Goal: Task Accomplishment & Management: Complete application form

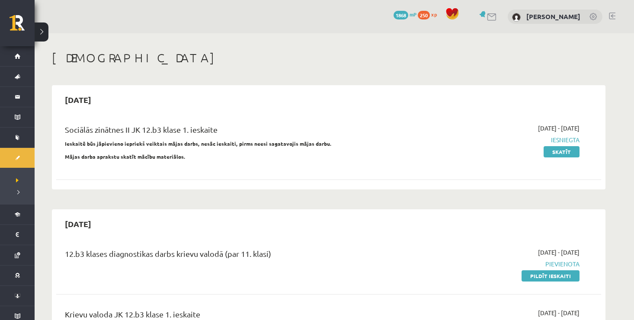
scroll to position [130, 0]
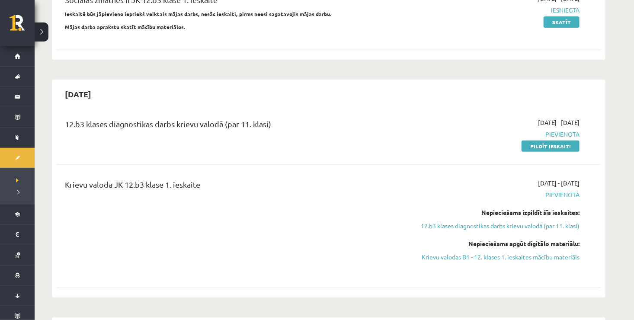
click at [279, 215] on div "Krievu valoda JK 12.b3 klase 1. ieskaite" at bounding box center [234, 226] width 352 height 95
click at [536, 147] on link "Pildīt ieskaiti" at bounding box center [551, 146] width 58 height 11
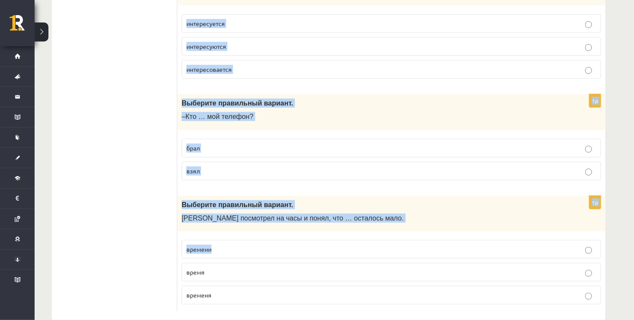
scroll to position [3393, 0]
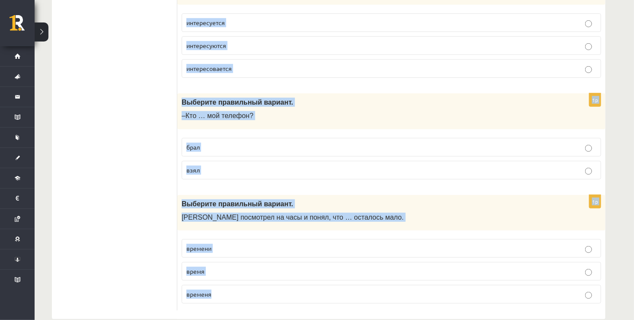
drag, startPoint x: 181, startPoint y: 171, endPoint x: 274, endPoint y: 280, distance: 143.7
copy form "Выберите правильный вариант. - Это ты всегда … мои вещи! берёшь возьмёшь 1p Выб…"
drag, startPoint x: 103, startPoint y: 173, endPoint x: 97, endPoint y: 188, distance: 15.6
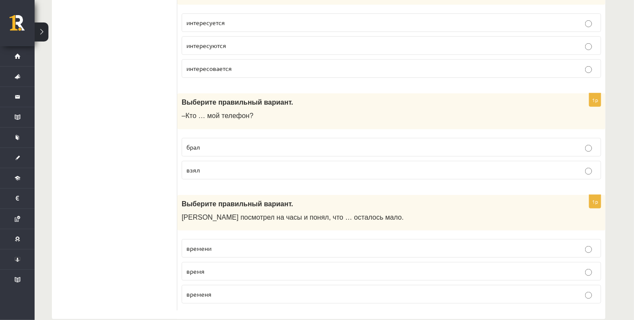
click at [195, 244] on p "времени" at bounding box center [392, 248] width 410 height 9
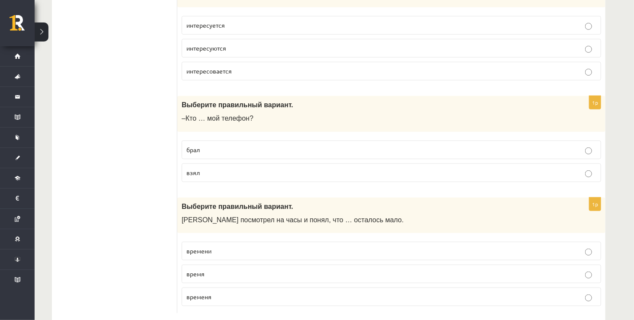
scroll to position [3350, 0]
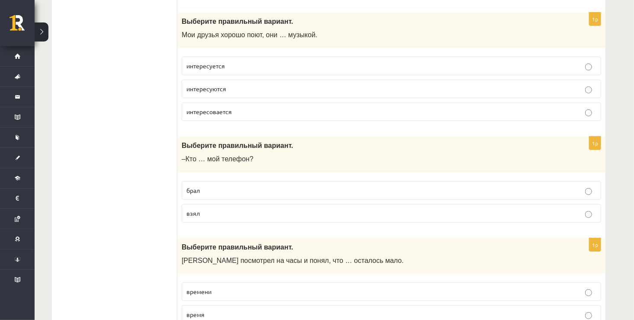
click at [193, 209] on span "взял" at bounding box center [193, 213] width 13 height 8
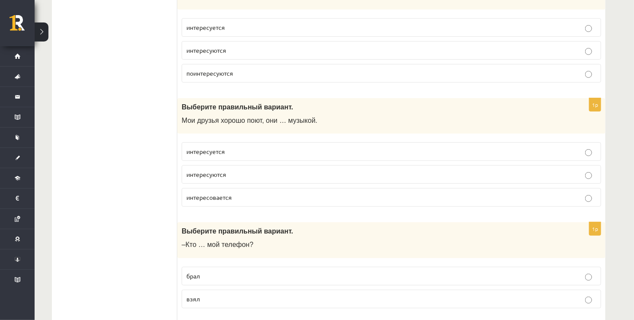
scroll to position [3263, 0]
click at [201, 194] on span "интересовается" at bounding box center [209, 198] width 45 height 8
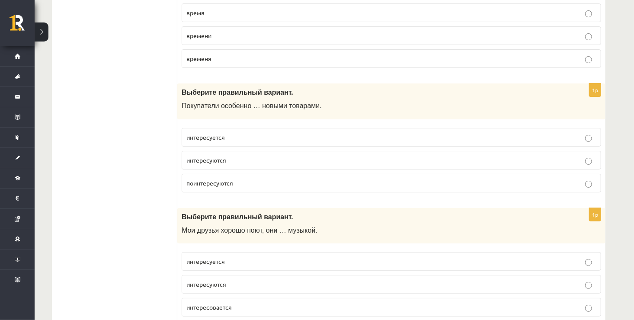
scroll to position [3133, 0]
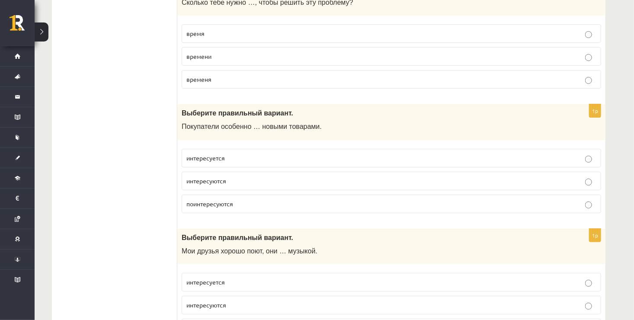
click at [230, 177] on p "интересуются" at bounding box center [392, 181] width 410 height 9
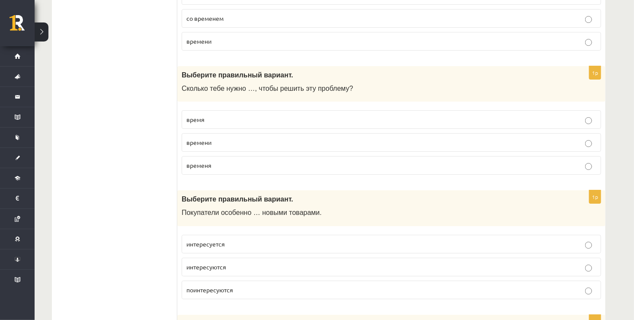
scroll to position [3047, 0]
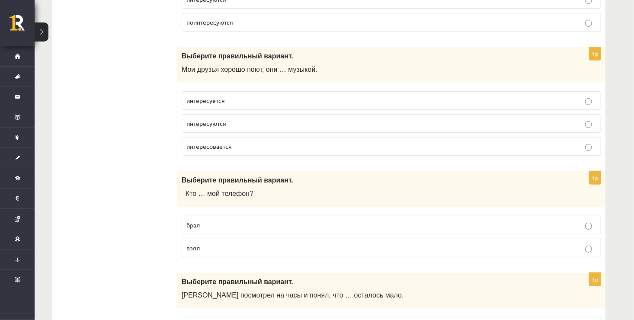
scroll to position [3306, 0]
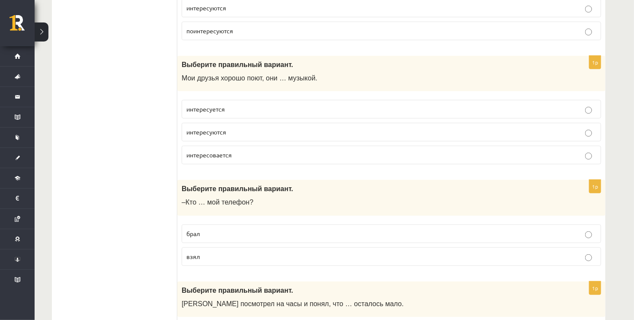
click at [244, 123] on label "интересуются" at bounding box center [392, 132] width 420 height 19
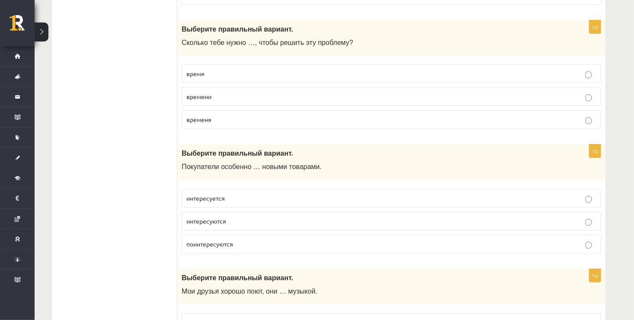
scroll to position [3047, 0]
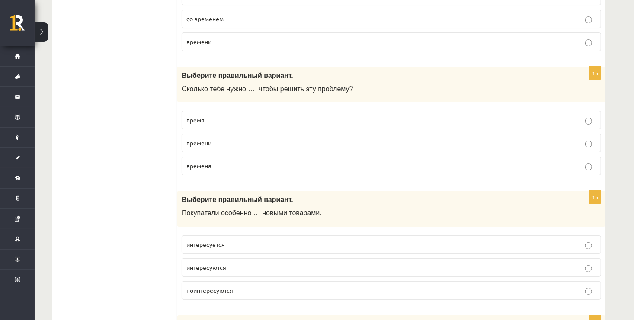
click at [242, 138] on p "времени" at bounding box center [392, 142] width 410 height 9
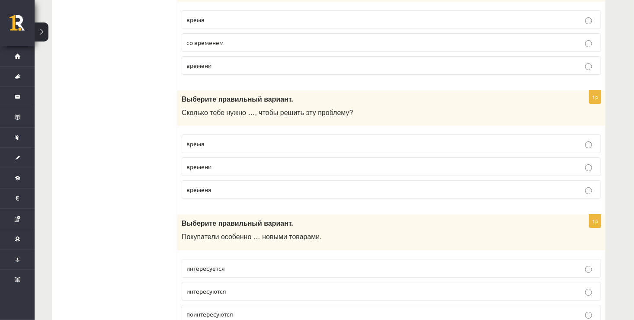
scroll to position [3004, 0]
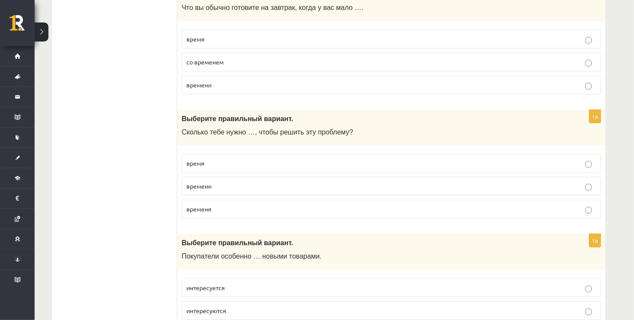
click at [230, 80] on p "времени" at bounding box center [392, 84] width 410 height 9
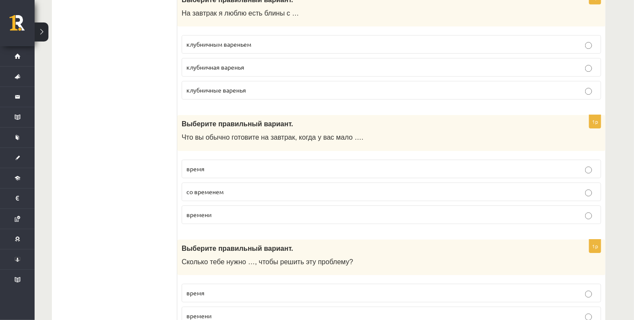
scroll to position [2787, 0]
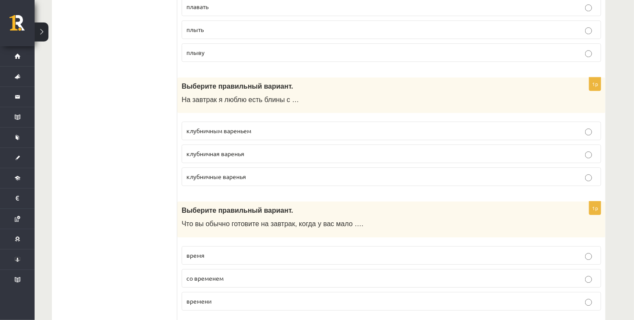
click at [229, 127] on span "клубничным вареньем" at bounding box center [219, 131] width 65 height 8
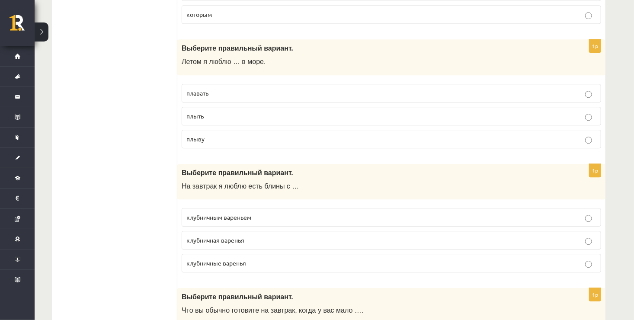
click at [228, 89] on p "плавать" at bounding box center [392, 93] width 410 height 9
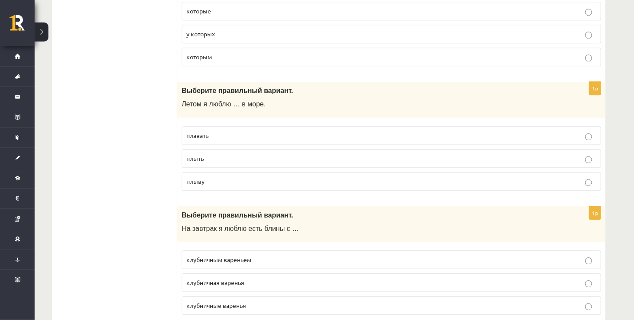
scroll to position [2571, 0]
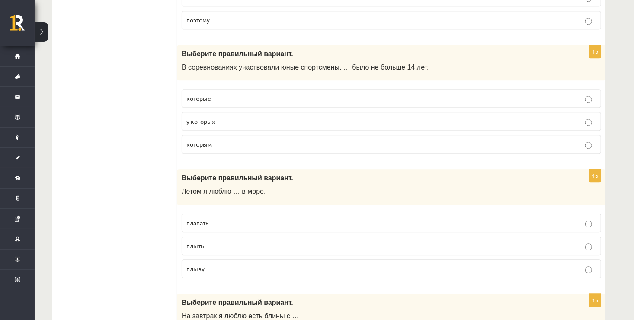
click at [234, 140] on p "которым" at bounding box center [392, 144] width 410 height 9
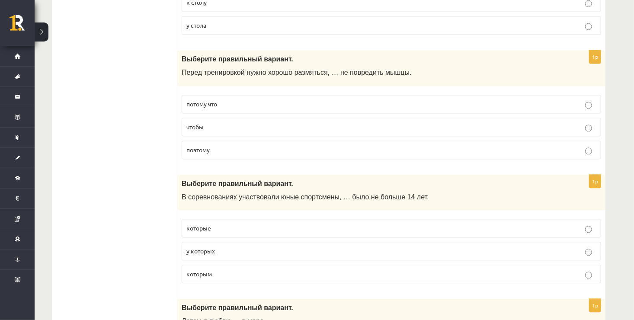
click at [232, 122] on p "чтобы" at bounding box center [392, 126] width 410 height 9
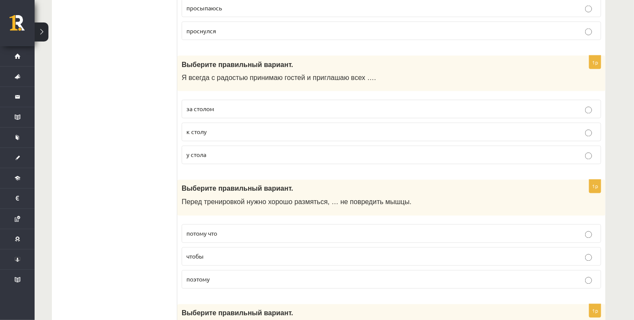
click at [232, 128] on p "к столу" at bounding box center [392, 132] width 410 height 9
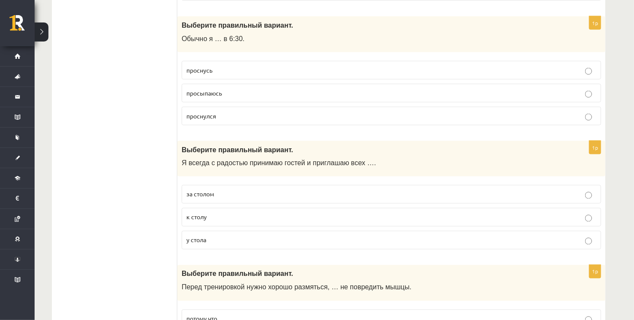
scroll to position [2225, 0]
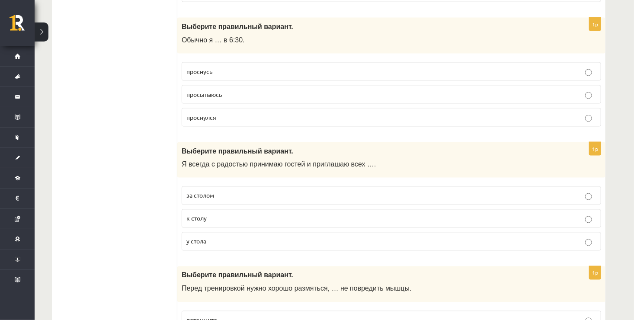
click at [232, 91] on label "просыпаюсь" at bounding box center [392, 94] width 420 height 19
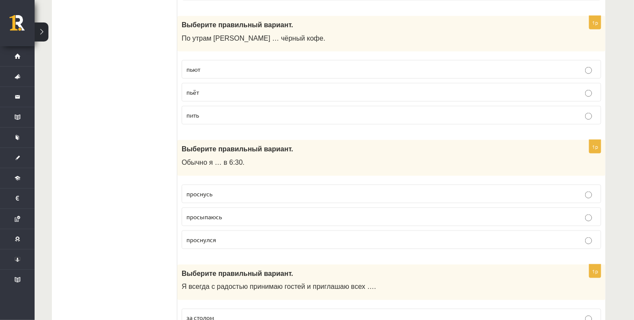
scroll to position [2095, 0]
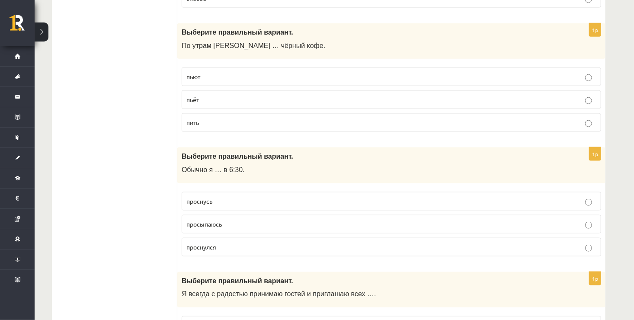
click at [232, 95] on p "пьёт" at bounding box center [392, 99] width 410 height 9
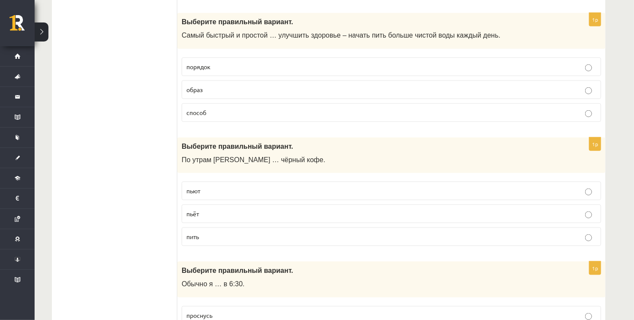
scroll to position [1922, 0]
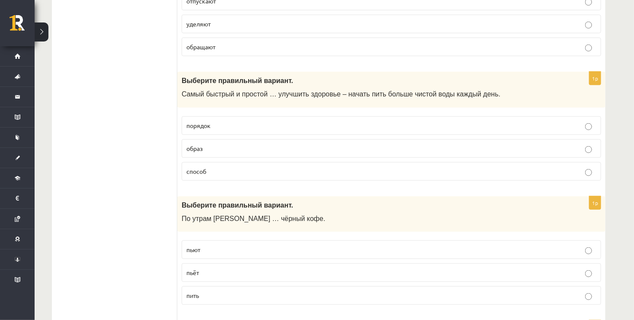
click at [228, 162] on label "способ" at bounding box center [392, 171] width 420 height 19
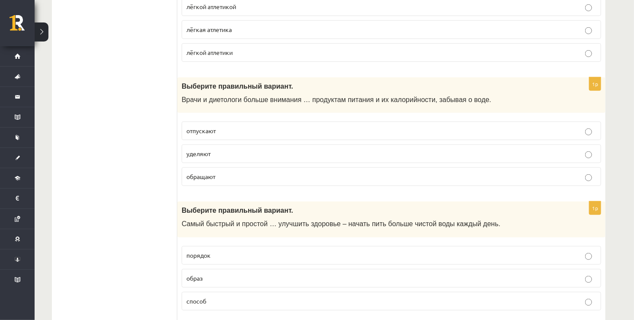
click at [224, 149] on p "уделяют" at bounding box center [392, 153] width 410 height 9
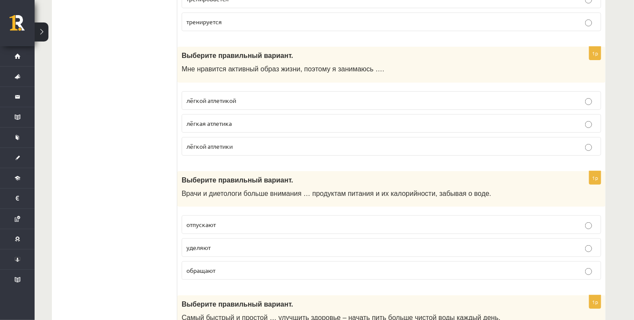
scroll to position [1662, 0]
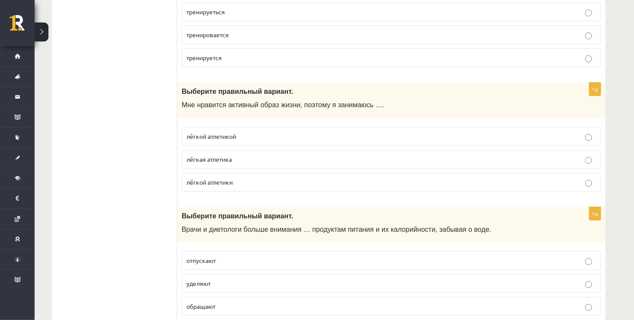
click at [225, 133] on p "лёгкой атлетикой" at bounding box center [392, 136] width 410 height 9
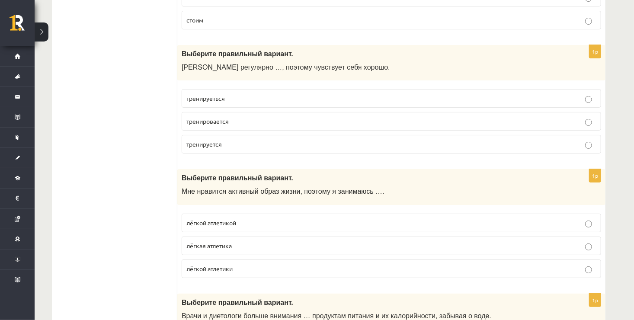
scroll to position [1532, 0]
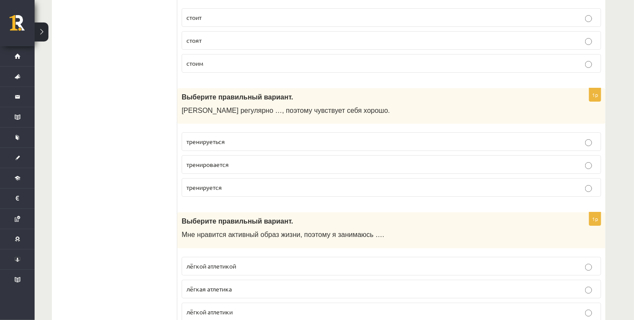
click at [225, 183] on p "тренируется" at bounding box center [392, 187] width 410 height 9
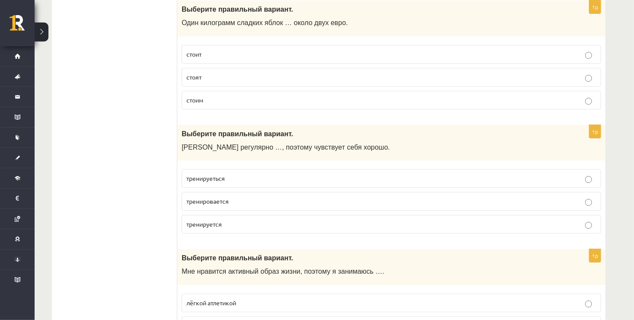
scroll to position [1402, 0]
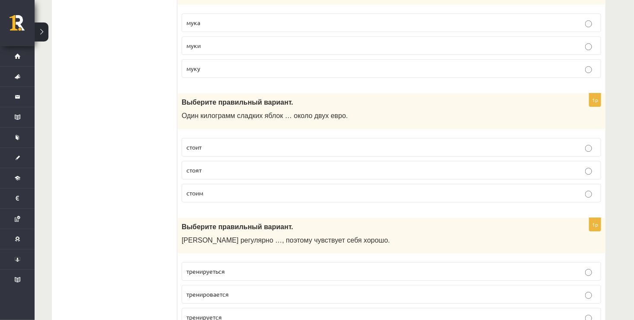
click at [225, 143] on p "стоит" at bounding box center [392, 147] width 410 height 9
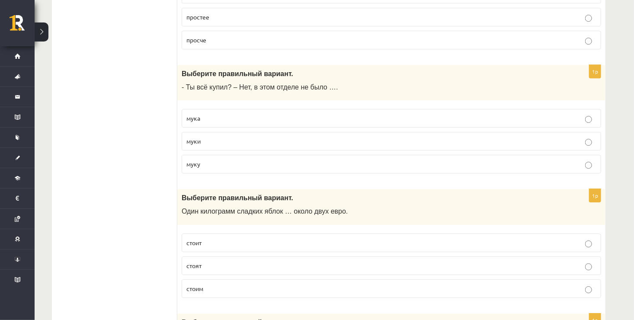
scroll to position [1273, 0]
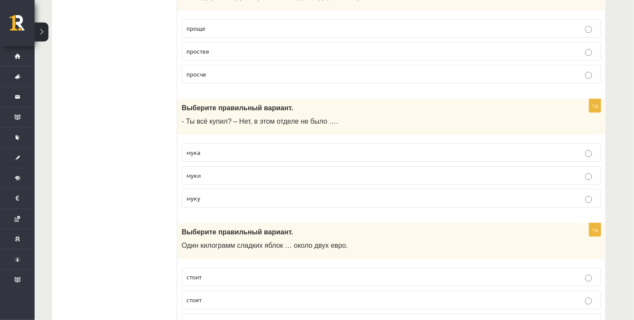
click at [222, 171] on p "муки" at bounding box center [392, 175] width 410 height 9
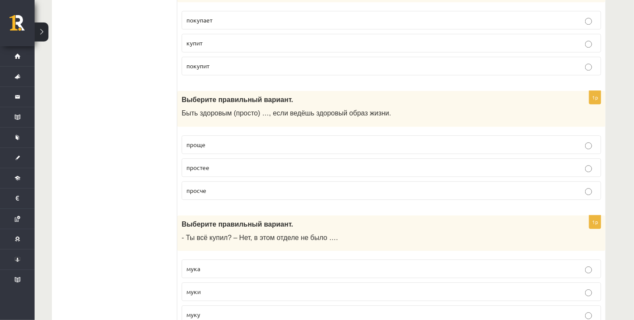
scroll to position [1143, 0]
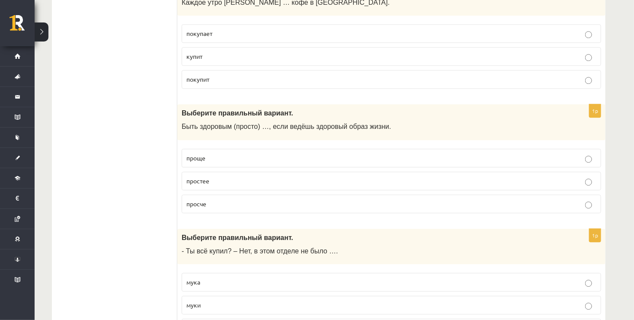
click at [218, 158] on label "проще" at bounding box center [392, 158] width 420 height 19
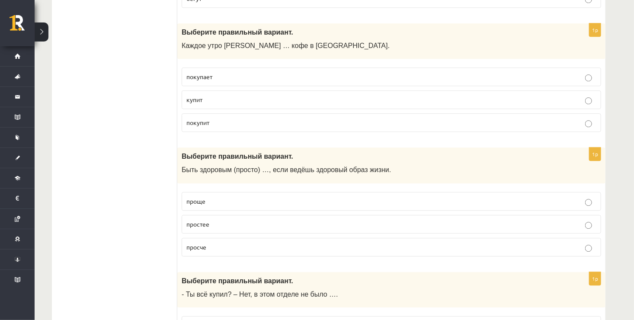
scroll to position [1056, 0]
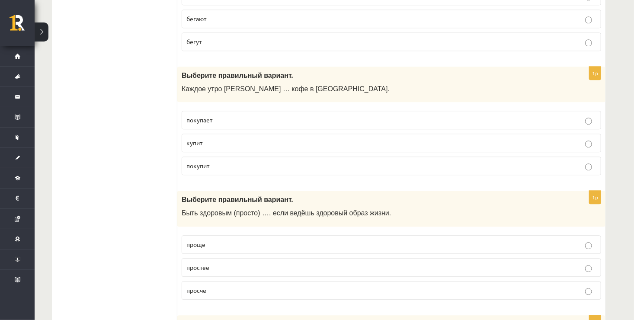
click at [212, 116] on p "покупает" at bounding box center [392, 120] width 410 height 9
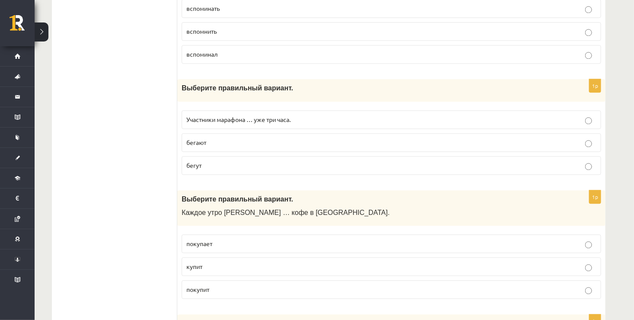
scroll to position [883, 0]
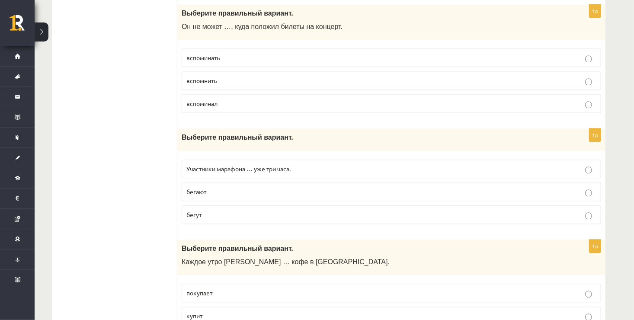
click at [212, 187] on p "бегают" at bounding box center [392, 191] width 410 height 9
click at [212, 211] on p "бегут" at bounding box center [392, 214] width 410 height 9
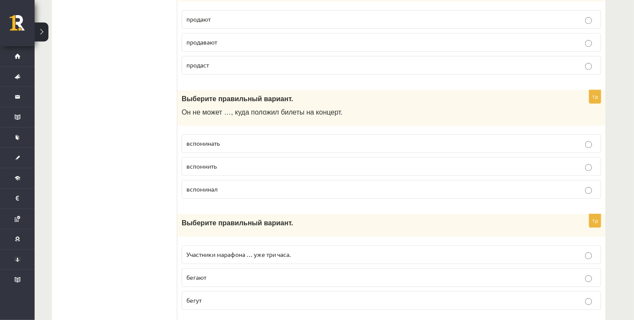
scroll to position [797, 0]
click at [223, 165] on p "вспомнить" at bounding box center [392, 167] width 410 height 9
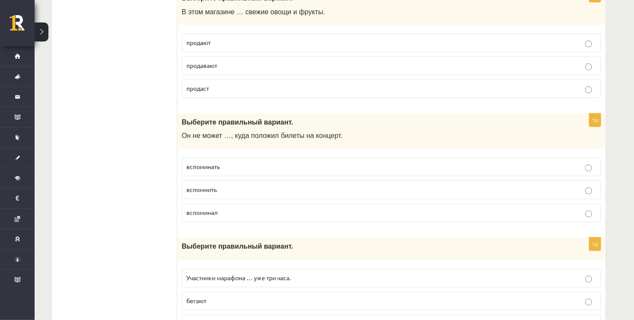
scroll to position [710, 0]
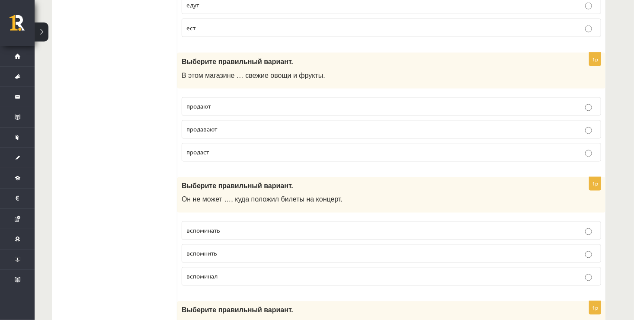
click at [219, 103] on p "продают" at bounding box center [392, 106] width 410 height 9
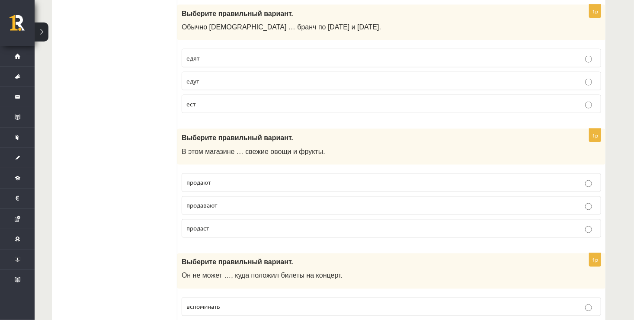
scroll to position [624, 0]
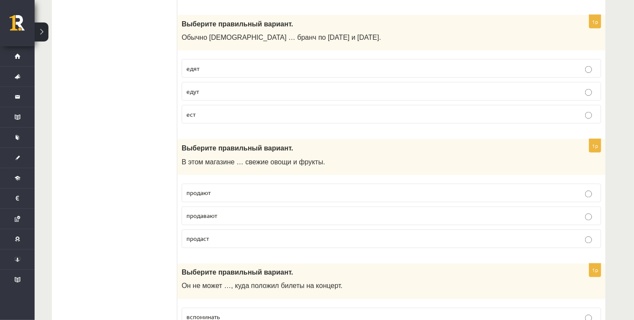
click at [217, 91] on p "едут" at bounding box center [392, 91] width 410 height 9
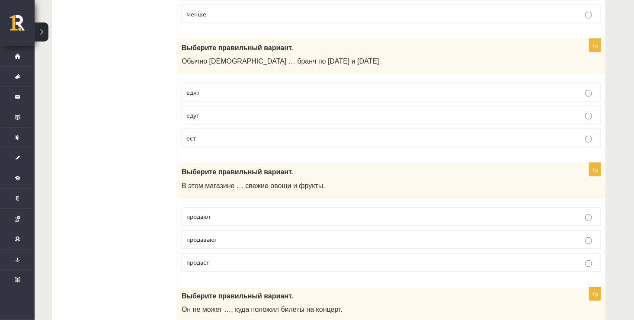
scroll to position [580, 0]
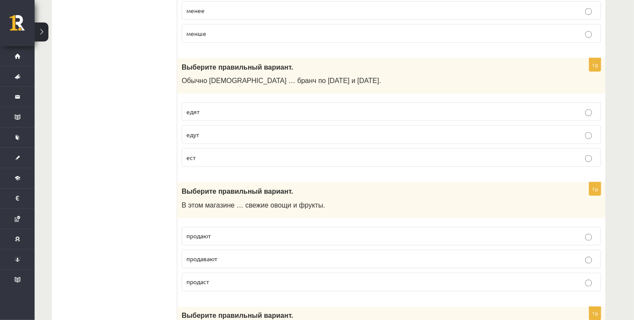
click at [217, 110] on p "едят" at bounding box center [392, 111] width 410 height 9
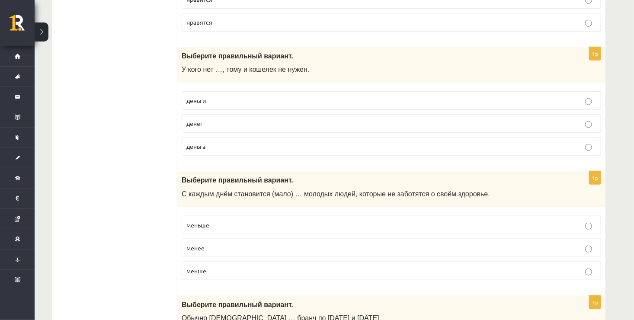
scroll to position [364, 0]
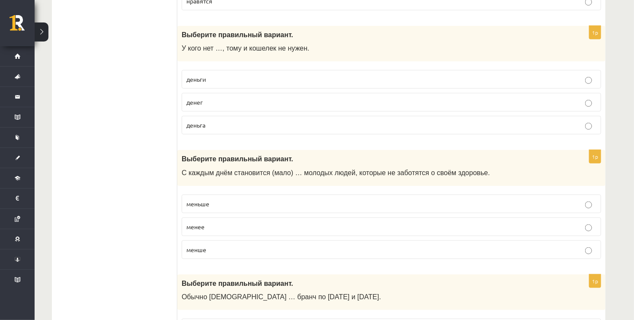
click at [218, 205] on p "меньше" at bounding box center [392, 203] width 410 height 9
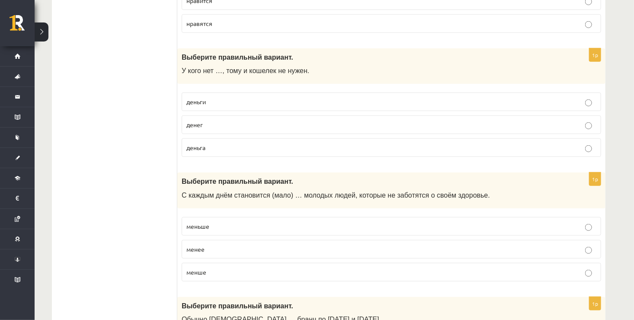
scroll to position [321, 0]
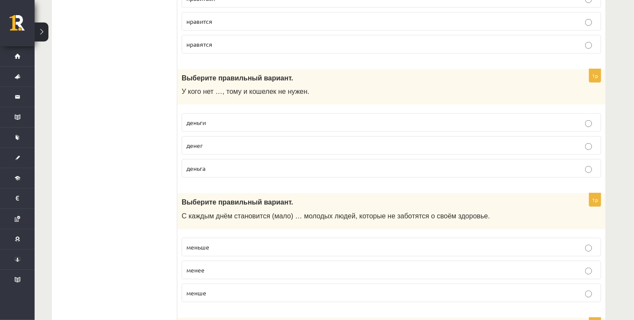
click at [213, 145] on p "денег" at bounding box center [392, 145] width 410 height 9
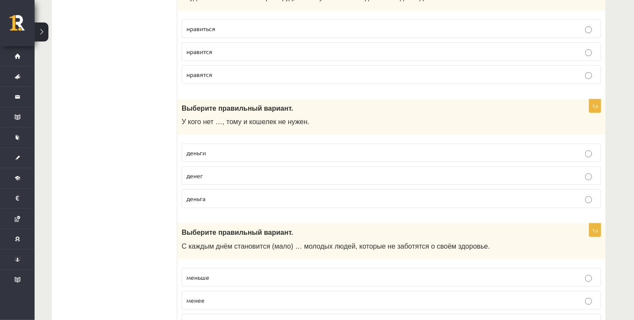
scroll to position [191, 0]
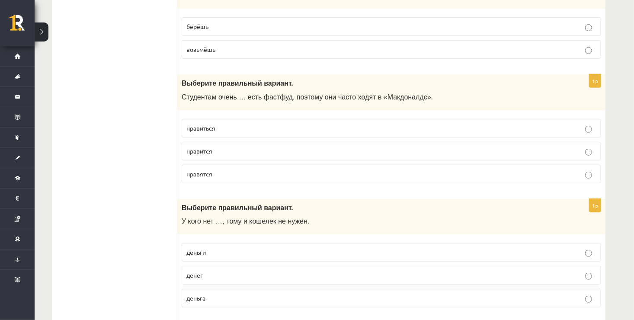
click at [216, 149] on p "нравится" at bounding box center [392, 151] width 410 height 9
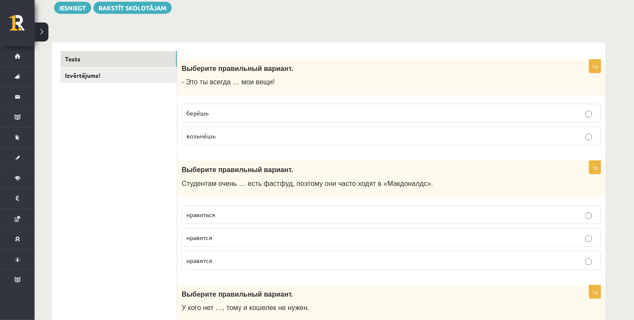
click at [217, 123] on fieldset "берёшь возьмёшь" at bounding box center [392, 124] width 420 height 48
click at [217, 118] on label "берёшь" at bounding box center [392, 113] width 420 height 19
click at [131, 75] on link "Izvērtējums!" at bounding box center [119, 76] width 116 height 16
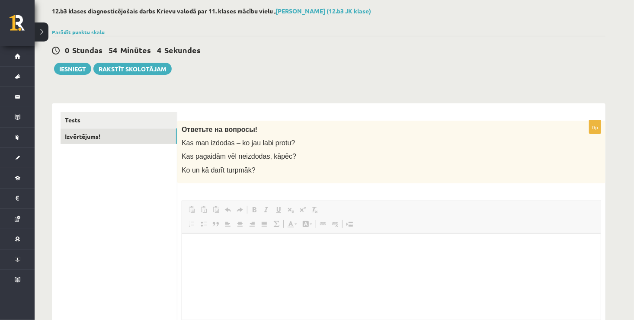
scroll to position [0, 0]
click at [77, 68] on button "Iesniegt" at bounding box center [72, 69] width 37 height 12
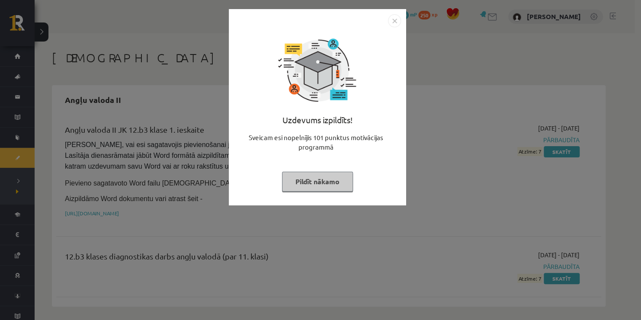
click at [322, 184] on button "Pildīt nākamo" at bounding box center [317, 182] width 71 height 20
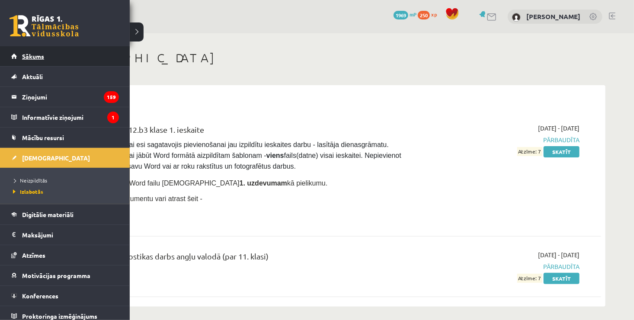
click at [13, 50] on link "Sākums" at bounding box center [65, 56] width 108 height 20
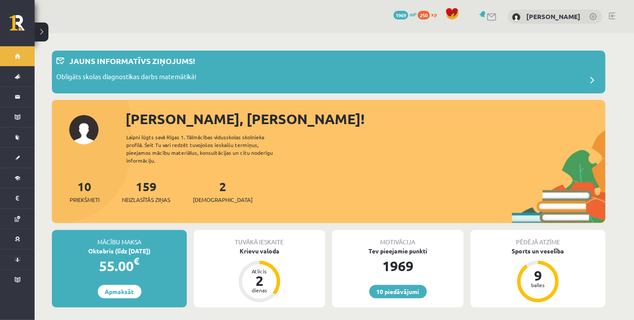
click at [213, 178] on div "2 Ieskaites" at bounding box center [223, 190] width 60 height 27
click at [210, 179] on link "2 Ieskaites" at bounding box center [223, 192] width 60 height 26
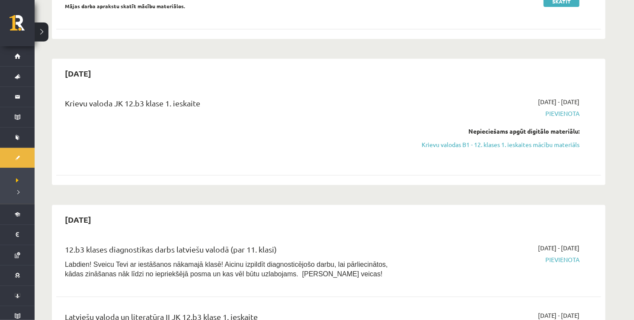
scroll to position [173, 0]
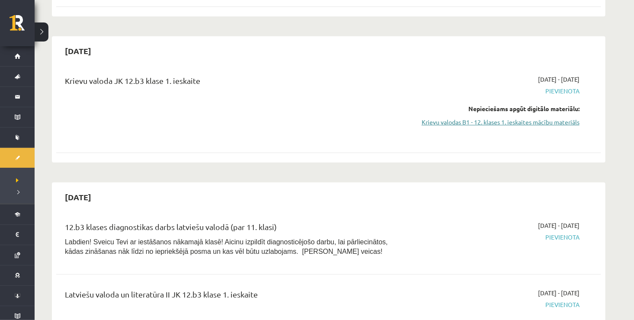
click at [524, 125] on link "Krievu valodas B1 - 12. klases 1. ieskaites mācību materiāls" at bounding box center [498, 122] width 163 height 9
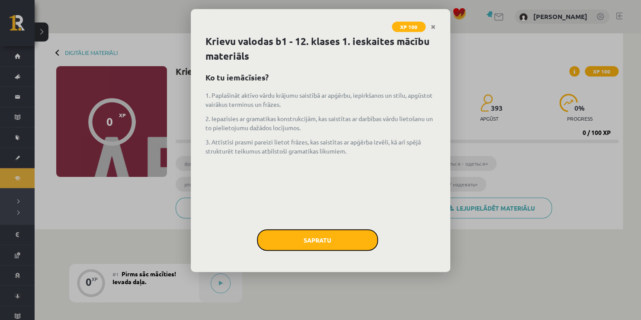
click at [331, 248] on button "Sapratu" at bounding box center [317, 240] width 121 height 22
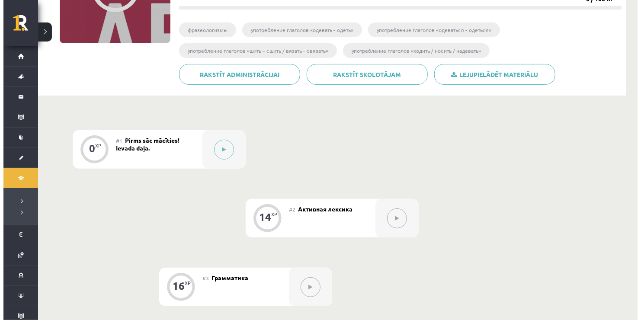
scroll to position [87, 0]
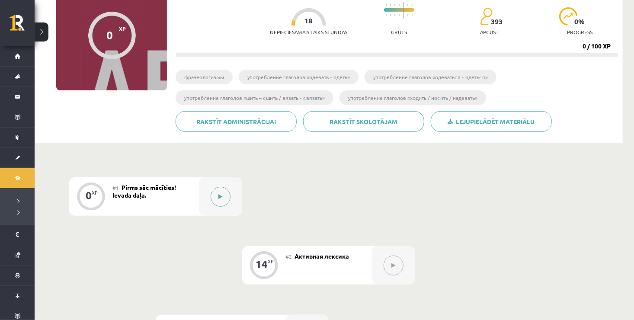
click at [225, 196] on button at bounding box center [221, 197] width 20 height 20
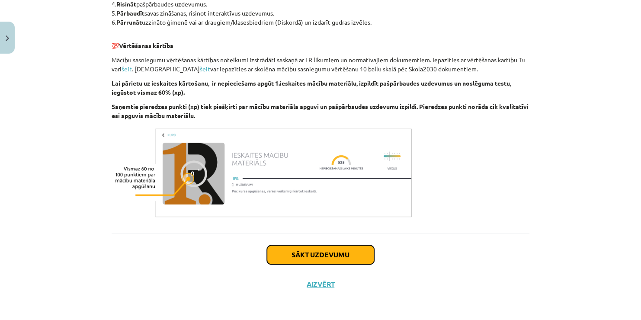
click at [310, 248] on button "Sākt uzdevumu" at bounding box center [320, 254] width 107 height 19
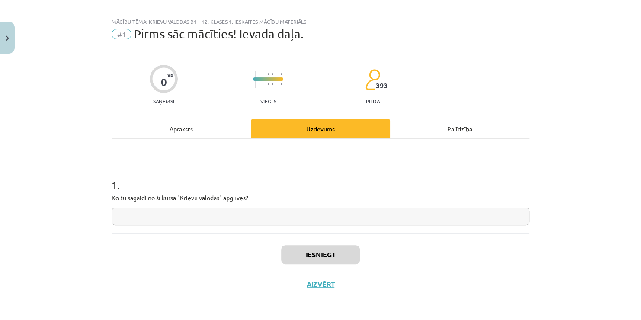
click at [294, 220] on input "text" at bounding box center [321, 217] width 418 height 18
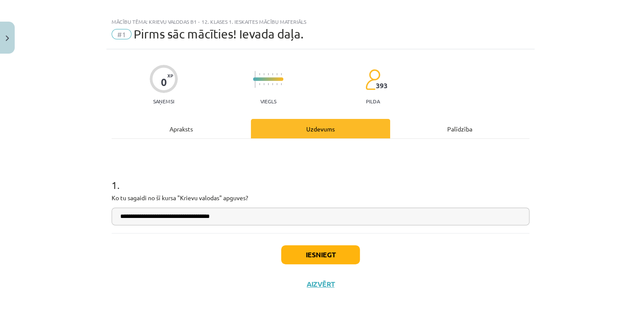
type input "**********"
click at [332, 258] on button "Iesniegt" at bounding box center [320, 254] width 79 height 19
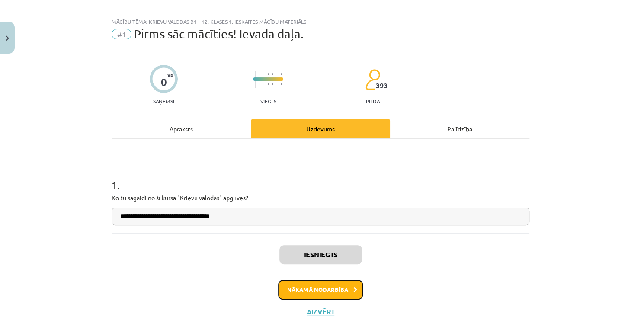
click at [328, 288] on button "Nākamā nodarbība" at bounding box center [320, 290] width 85 height 20
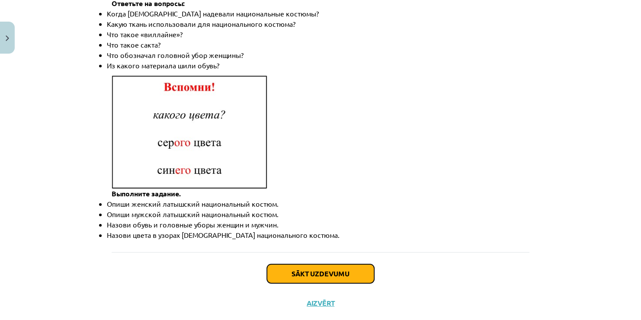
click at [325, 264] on button "Sākt uzdevumu" at bounding box center [320, 273] width 107 height 19
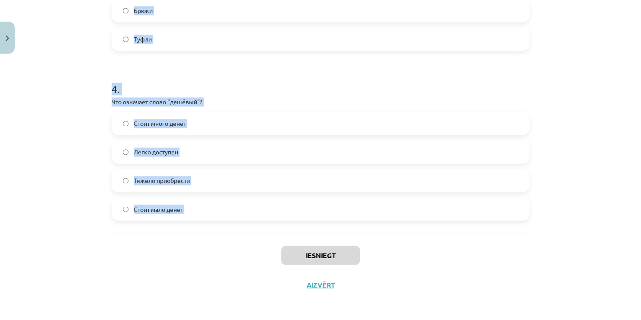
scroll to position [615, 0]
drag, startPoint x: 104, startPoint y: 159, endPoint x: 243, endPoint y: 244, distance: 162.4
copy form "1 . Какая форма оплаты использует наличные? Оплата наличными Оплата кредитной к…"
click at [70, 119] on div "Mācību tēma: Krievu valodas b1 - 12. klases 1. ieskaites mācību materiāls #2 Ак…" at bounding box center [320, 160] width 641 height 320
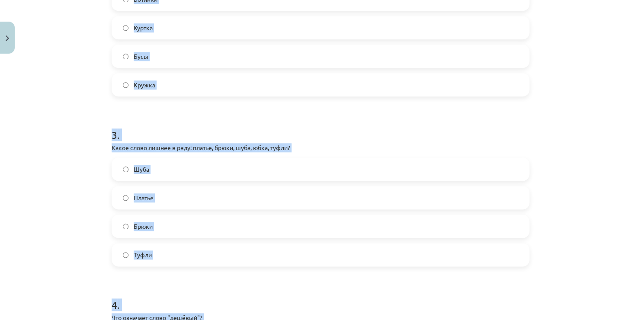
click at [73, 116] on div "Mācību tēma: Krievu valodas b1 - 12. klases 1. ieskaites mācību materiāls #2 Ак…" at bounding box center [320, 160] width 641 height 320
click at [73, 120] on div "Mācību tēma: Krievu valodas b1 - 12. klases 1. ieskaites mācību materiāls #2 Ак…" at bounding box center [320, 160] width 641 height 320
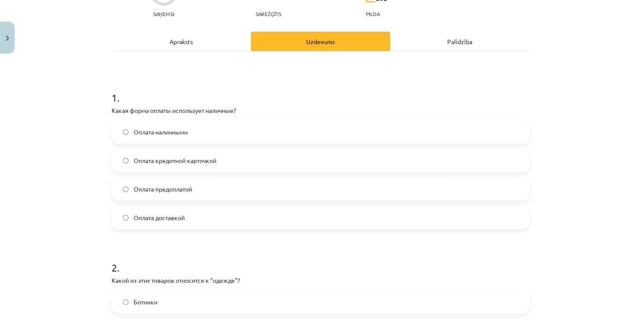
click at [151, 135] on span "Оплата наличными" at bounding box center [161, 132] width 54 height 9
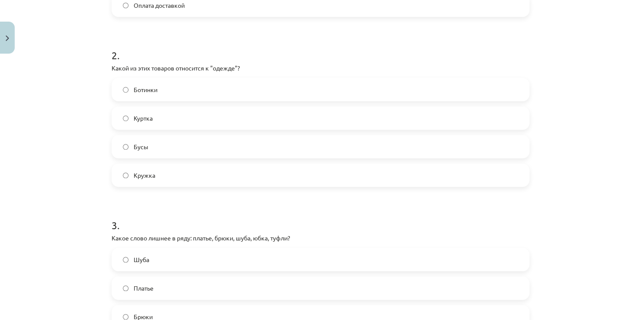
scroll to position [312, 0]
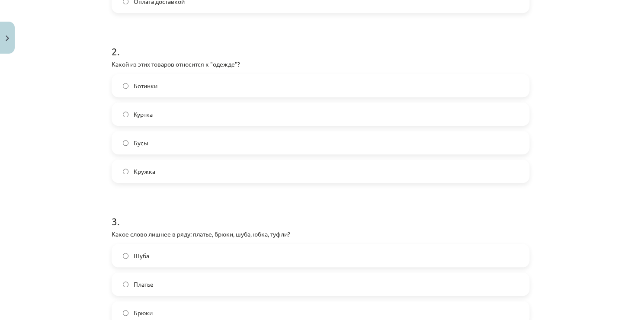
click at [150, 126] on div "Ботинки Куртка Бусы Кружка" at bounding box center [321, 128] width 418 height 109
click at [151, 114] on label "Куртка" at bounding box center [321, 114] width 416 height 22
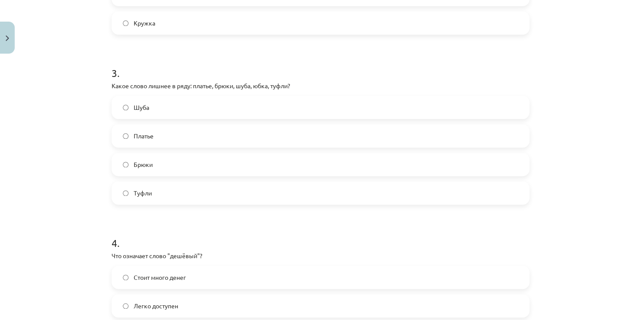
scroll to position [485, 0]
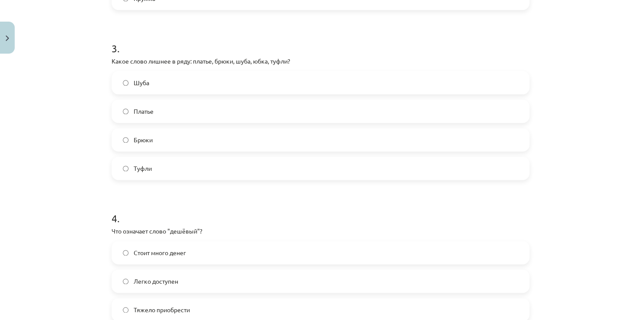
click at [144, 171] on span "Туфли" at bounding box center [143, 168] width 18 height 9
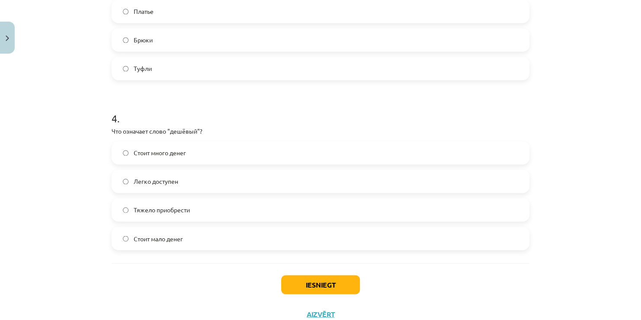
scroll to position [615, 0]
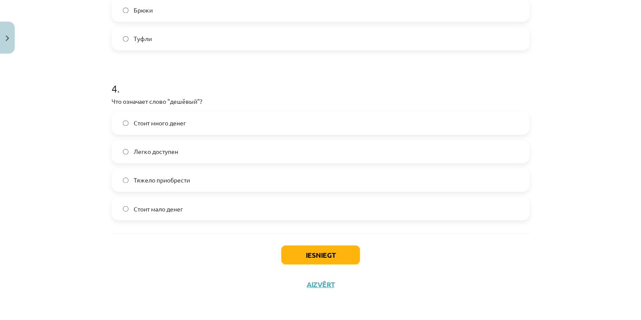
click at [148, 204] on span "Стоит мало денег" at bounding box center [158, 208] width 49 height 9
click at [296, 256] on button "Iesniegt" at bounding box center [320, 254] width 79 height 19
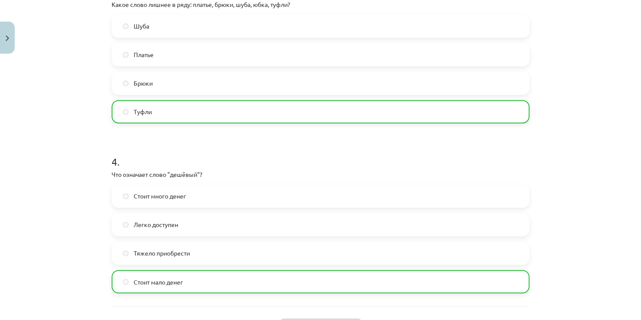
scroll to position [642, 0]
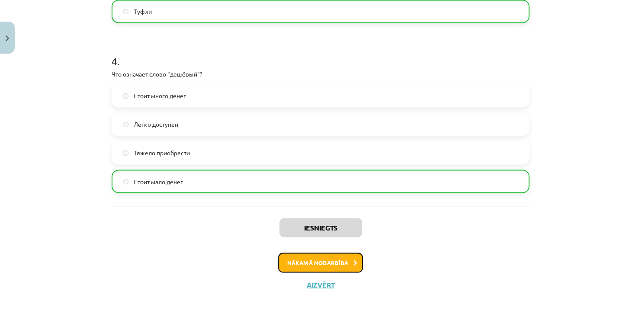
click at [293, 253] on button "Nākamā nodarbība" at bounding box center [320, 263] width 85 height 20
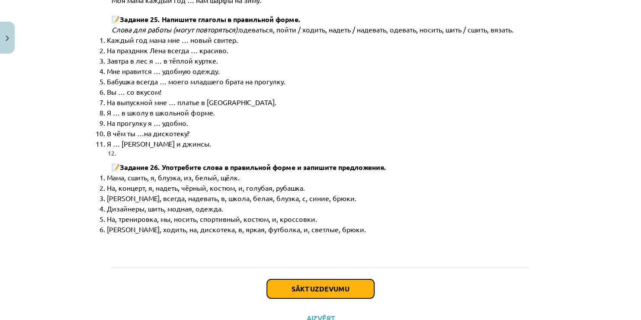
click at [293, 280] on button "Sākt uzdevumu" at bounding box center [320, 289] width 107 height 19
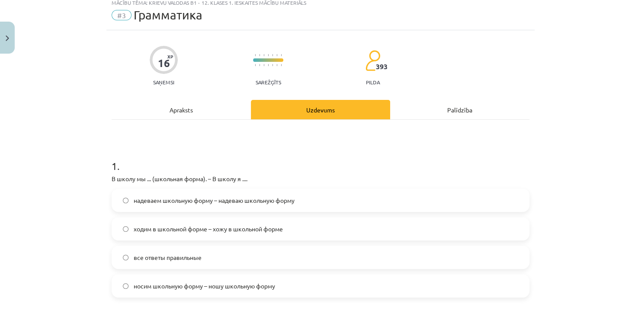
scroll to position [22, 0]
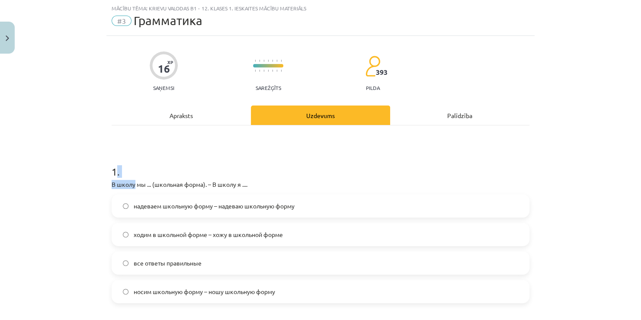
drag, startPoint x: 112, startPoint y: 165, endPoint x: 132, endPoint y: 186, distance: 29.4
click at [132, 186] on div "1 . В школу мы ... (школьная форма). – В школу я .... надеваем школьную форму –…" at bounding box center [321, 227] width 418 height 153
drag, startPoint x: 132, startPoint y: 186, endPoint x: 89, endPoint y: 156, distance: 52.8
click at [88, 154] on div "Mācību tēma: Krievu valodas b1 - 12. klases 1. ieskaites mācību materiāls #3 Гр…" at bounding box center [320, 160] width 641 height 320
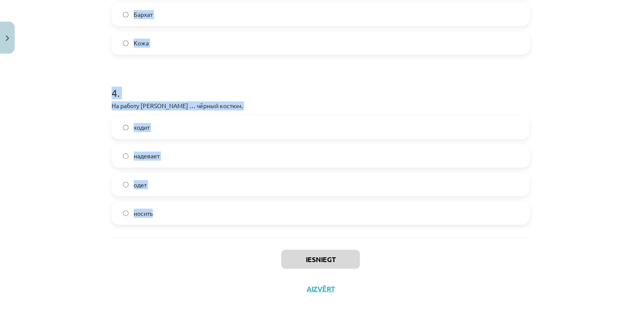
scroll to position [629, 0]
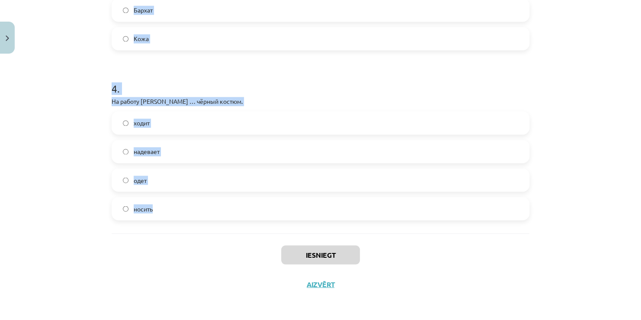
drag, startPoint x: 104, startPoint y: 165, endPoint x: 270, endPoint y: 228, distance: 177.6
click at [270, 228] on div "Mācību tēma: Krievu valodas b1 - 12. klases 1. ieskaites mācību materiāls #3 Гр…" at bounding box center [320, 160] width 641 height 320
copy form "1 . В школу мы ... (школьная форма). – В школу я .... надеваем школьную форму –…"
click at [95, 114] on div "Mācību tēma: Krievu valodas b1 - 12. klases 1. ieskaites mācību materiāls #3 Гр…" at bounding box center [320, 160] width 641 height 320
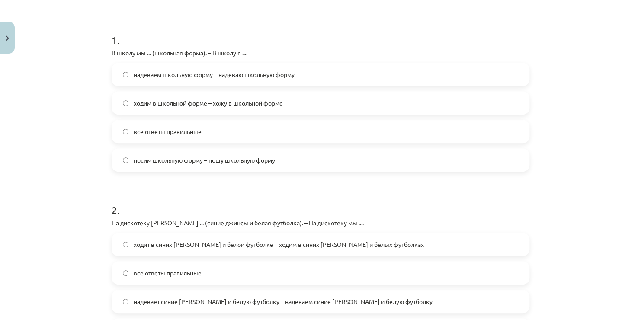
scroll to position [0, 0]
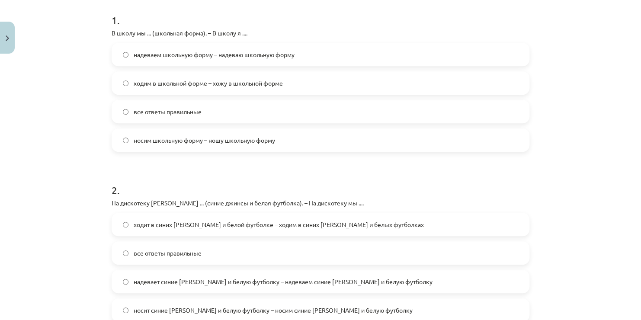
click at [139, 149] on label "носим школьную форму – ношу школьную форму" at bounding box center [321, 140] width 416 height 22
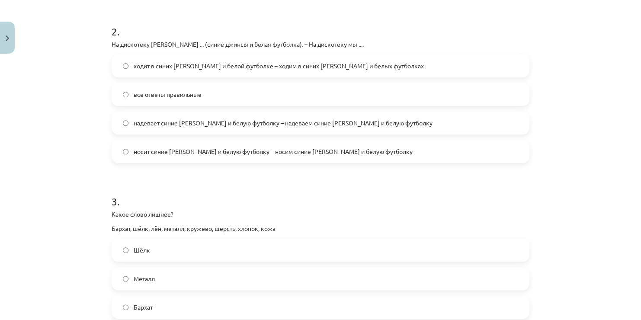
scroll to position [346, 0]
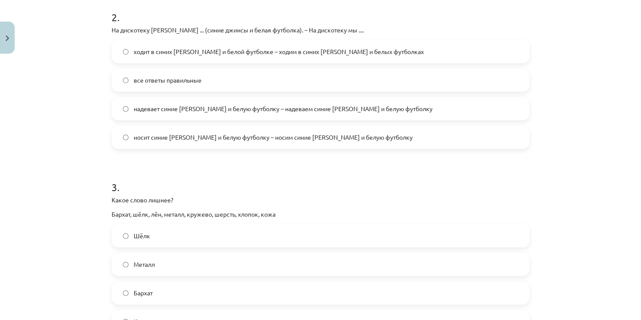
click at [145, 123] on div "ходит в синих джинсах и белой футболке – ходим в синих джинсах и белых футболка…" at bounding box center [321, 94] width 418 height 109
click at [146, 110] on span "надевает синие джинсы и белую футболку – надеваем синие джинсы и белую футболку" at bounding box center [283, 108] width 299 height 9
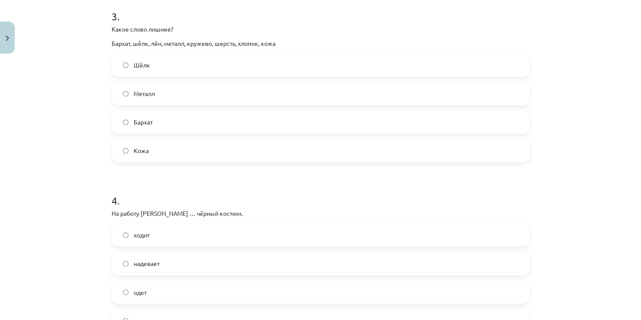
scroll to position [519, 0]
click at [142, 100] on label "Металл" at bounding box center [321, 91] width 416 height 22
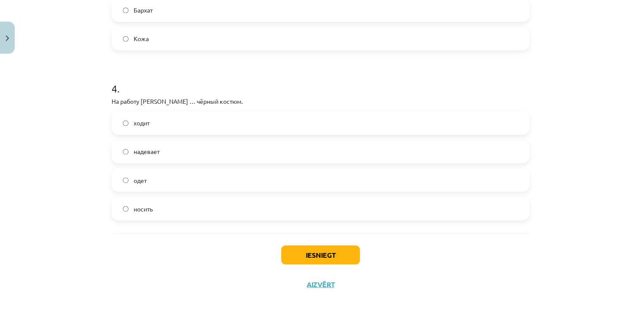
click at [150, 143] on label "надевает" at bounding box center [321, 152] width 416 height 22
click at [296, 246] on button "Iesniegt" at bounding box center [320, 254] width 79 height 19
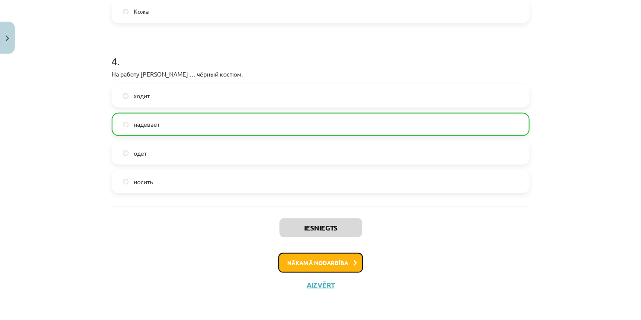
click at [297, 258] on button "Nākamā nodarbība" at bounding box center [320, 263] width 85 height 20
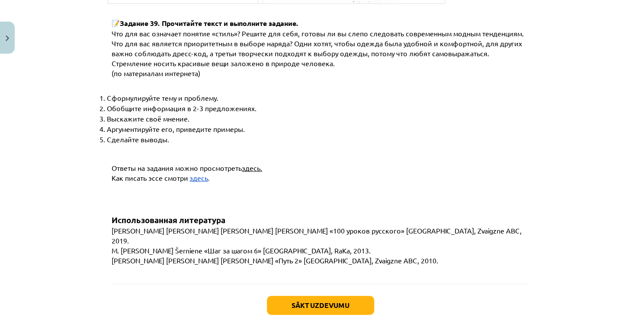
scroll to position [3318, 0]
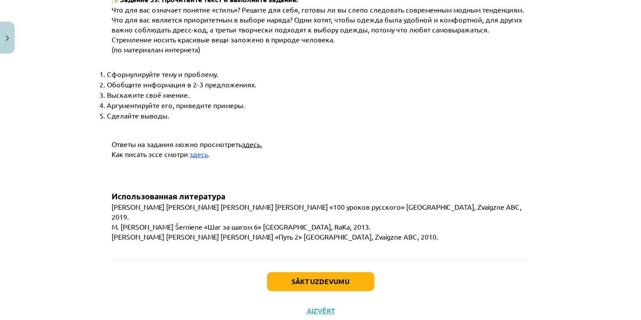
click at [341, 271] on div "Sākt uzdevumu Aizvērt" at bounding box center [321, 290] width 418 height 61
click at [333, 272] on button "Sākt uzdevumu" at bounding box center [320, 281] width 107 height 19
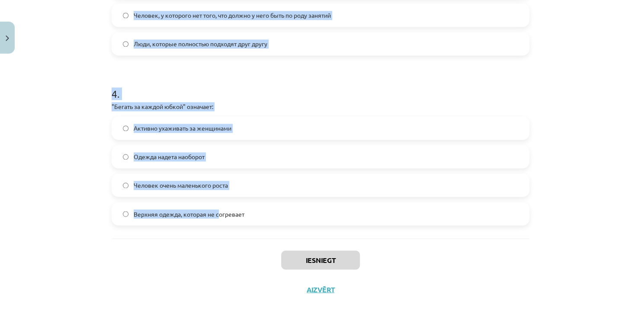
scroll to position [615, 0]
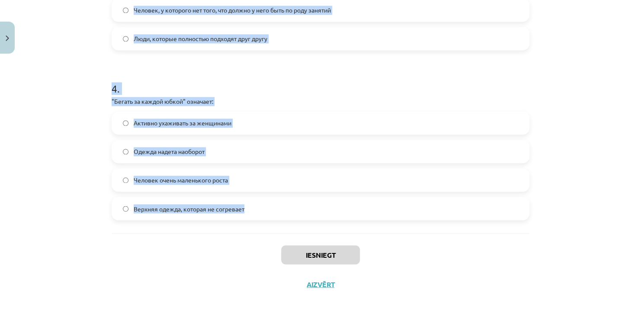
drag, startPoint x: 93, startPoint y: 164, endPoint x: 266, endPoint y: 221, distance: 181.9
click at [266, 221] on div "Mācību tēma: Krievu valodas b1 - 12. klases 1. ieskaites mācību materiāls #4 Уп…" at bounding box center [320, 160] width 641 height 320
copy form "1 . "Два сапога пара" означает: Обычная пара обуви Одежда надета наоборот Люди,…"
click at [96, 92] on div "Mācību tēma: Krievu valodas b1 - 12. klases 1. ieskaites mācību materiāls #4 Уп…" at bounding box center [320, 160] width 641 height 320
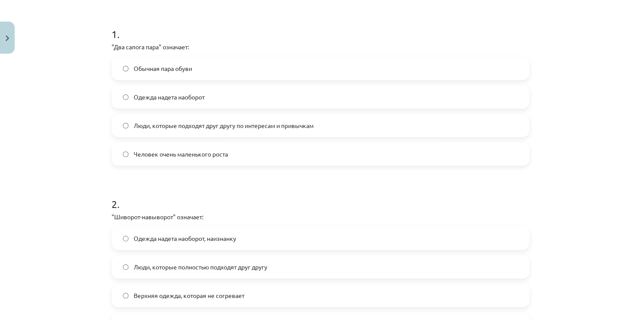
scroll to position [139, 0]
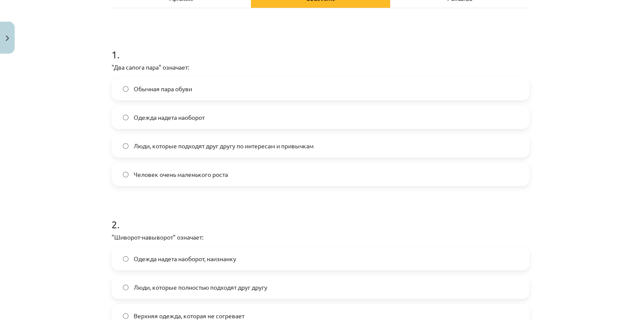
click at [141, 142] on span "Люди, которые подходят друг другу по интересам и привычкам" at bounding box center [224, 146] width 180 height 9
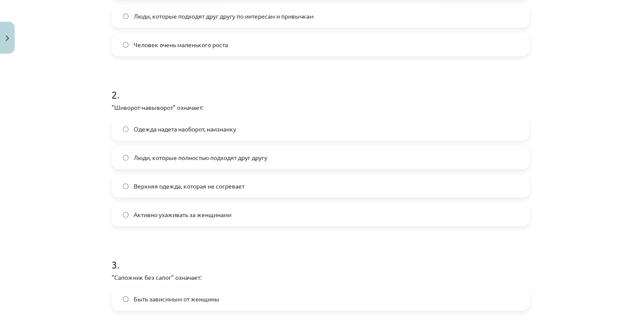
click at [142, 125] on span "Одежда надета наоборот, наизнанку" at bounding box center [185, 129] width 103 height 9
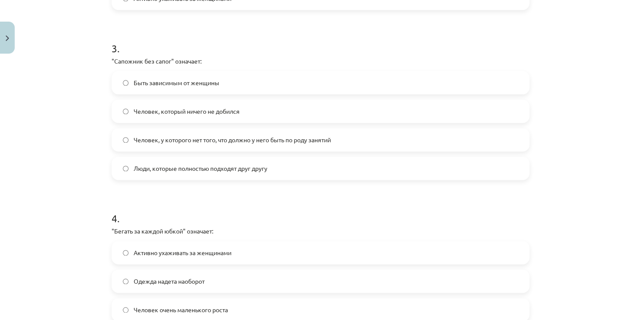
click at [142, 135] on span "Человек, у которого нет того, что должно у него быть по роду занятий" at bounding box center [232, 139] width 197 height 9
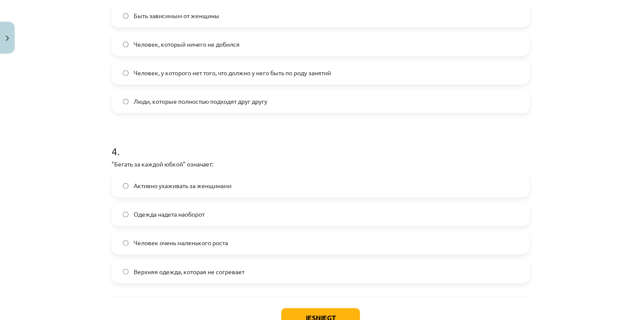
scroll to position [615, 0]
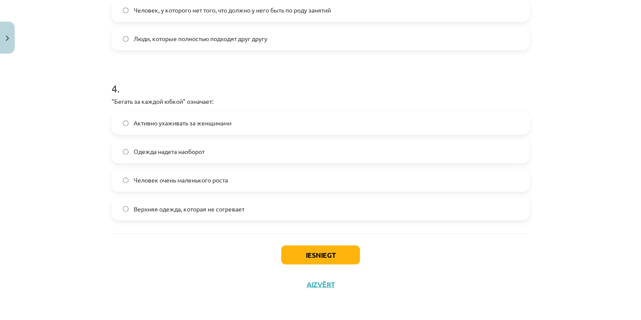
click at [144, 126] on span "Активно ухаживать за женщинами" at bounding box center [183, 123] width 98 height 9
click at [300, 252] on button "Iesniegt" at bounding box center [320, 254] width 79 height 19
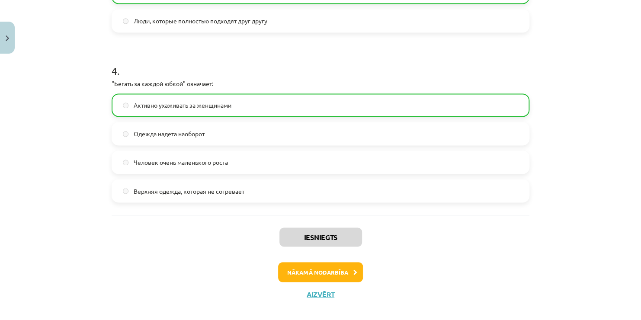
scroll to position [642, 0]
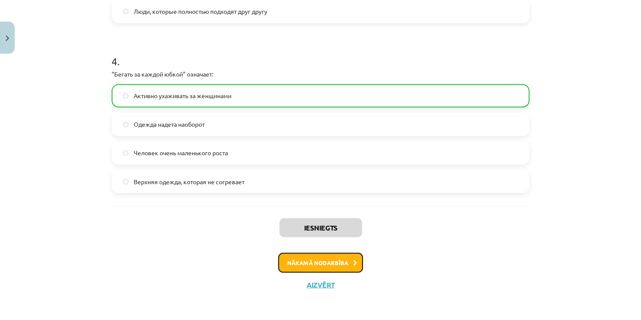
click at [331, 263] on button "Nākamā nodarbība" at bounding box center [320, 263] width 85 height 20
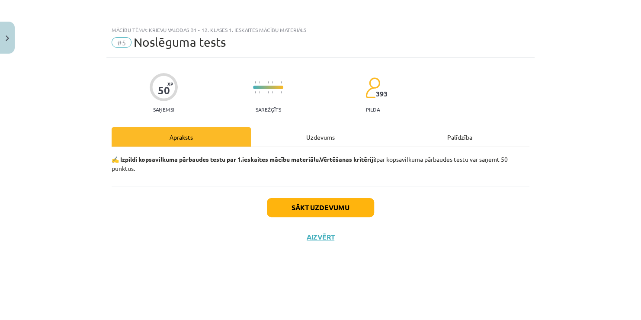
scroll to position [0, 0]
click at [301, 206] on button "Sākt uzdevumu" at bounding box center [320, 207] width 107 height 19
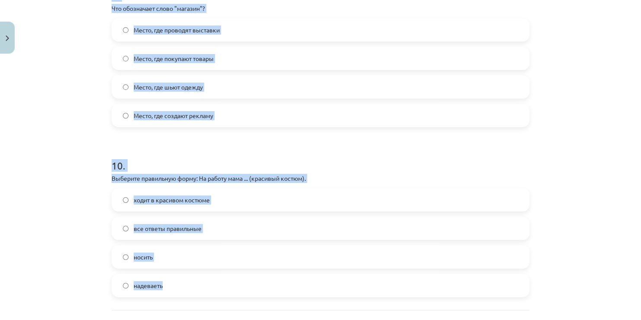
scroll to position [1635, 0]
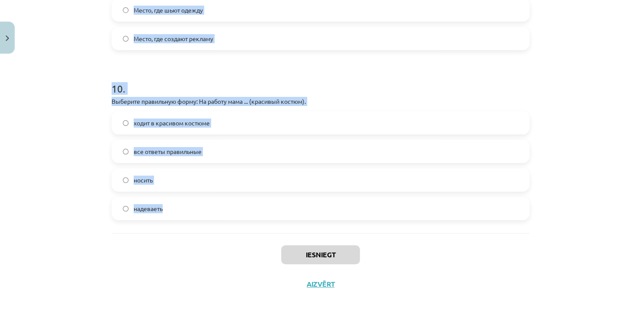
drag, startPoint x: 99, startPoint y: 187, endPoint x: 195, endPoint y: 230, distance: 105.2
click at [195, 230] on div "Mācību tēma: Krievu valodas b1 - 12. klases 1. ieskaites mācību materiāls #5 No…" at bounding box center [320, 160] width 641 height 320
copy form "1 . Классические галстуки шьют из… Синтетики Вельвета Льна Шёлка 2 . В театр Ан…"
click at [96, 103] on div "Mācību tēma: Krievu valodas b1 - 12. klases 1. ieskaites mācību materiāls #5 No…" at bounding box center [320, 160] width 641 height 320
click at [93, 99] on div "Mācību tēma: Krievu valodas b1 - 12. klases 1. ieskaites mācību materiāls #5 No…" at bounding box center [320, 160] width 641 height 320
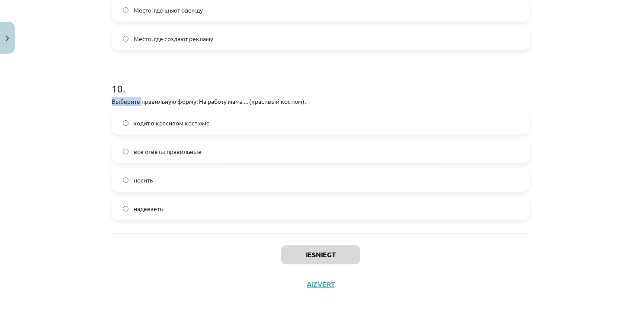
click at [93, 99] on div "Mācību tēma: Krievu valodas b1 - 12. klases 1. ieskaites mācību materiāls #5 No…" at bounding box center [320, 160] width 641 height 320
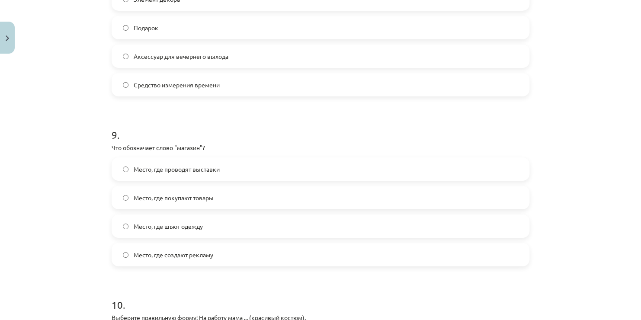
drag, startPoint x: 235, startPoint y: 149, endPoint x: 232, endPoint y: 142, distance: 7.6
click at [234, 147] on p "Что обозначает слово "магазин"?" at bounding box center [321, 147] width 418 height 9
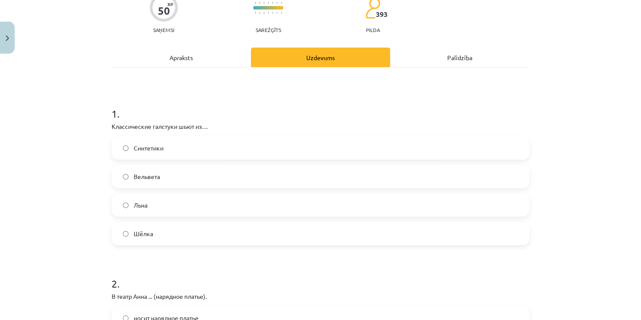
scroll to position [77, 0]
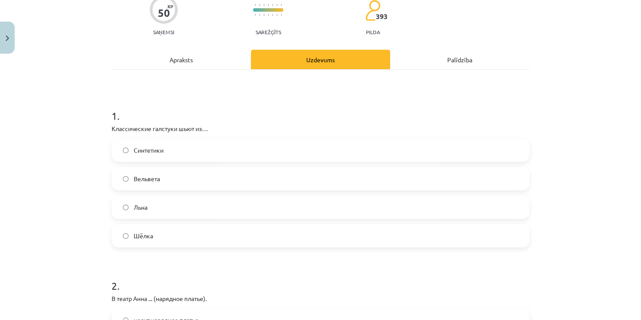
click at [139, 230] on label "Шёлка" at bounding box center [321, 236] width 416 height 22
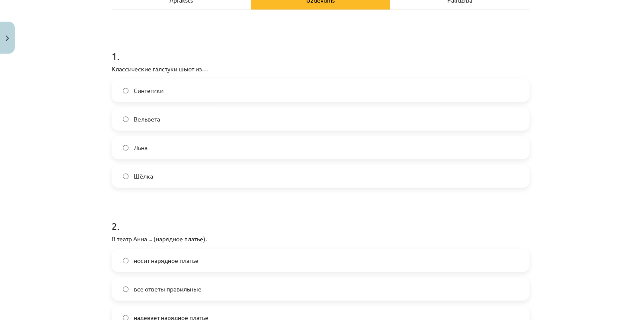
scroll to position [294, 0]
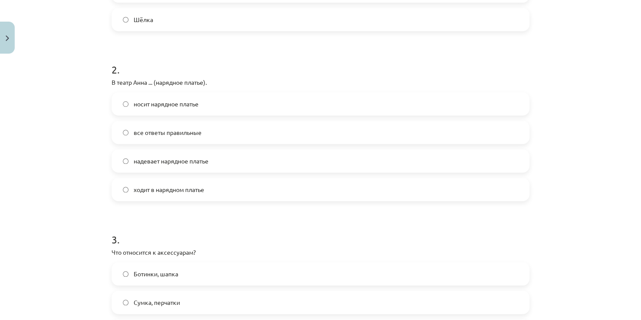
click at [140, 169] on label "надевает нарядное платье" at bounding box center [321, 161] width 416 height 22
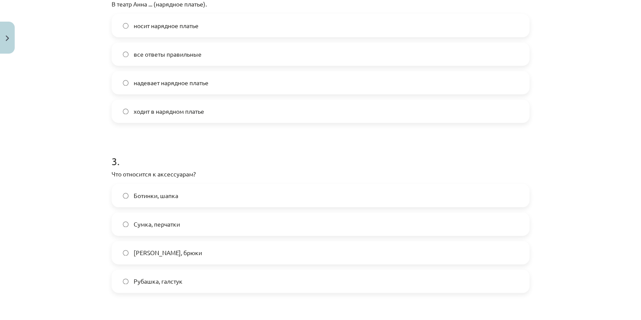
scroll to position [424, 0]
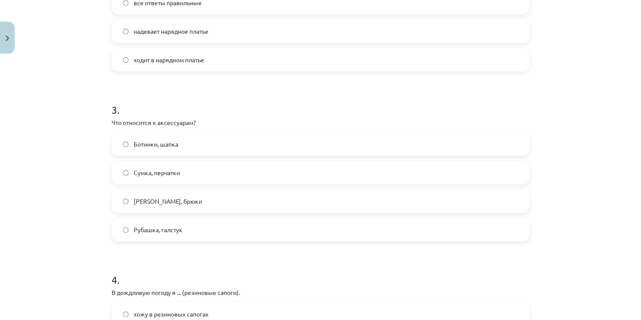
click at [140, 168] on span "Сумка, перчатки" at bounding box center [157, 172] width 46 height 9
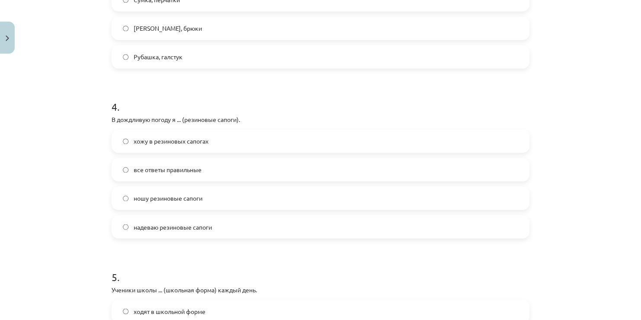
click at [138, 172] on span "все ответы правильные" at bounding box center [168, 169] width 68 height 9
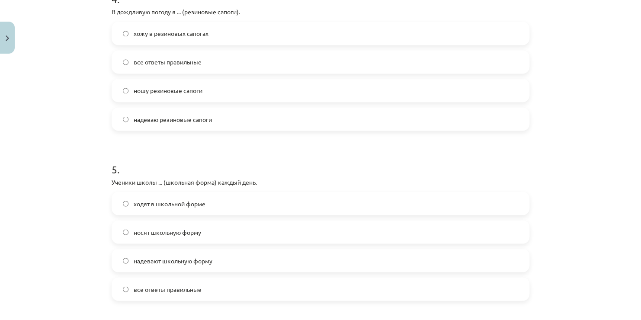
scroll to position [770, 0]
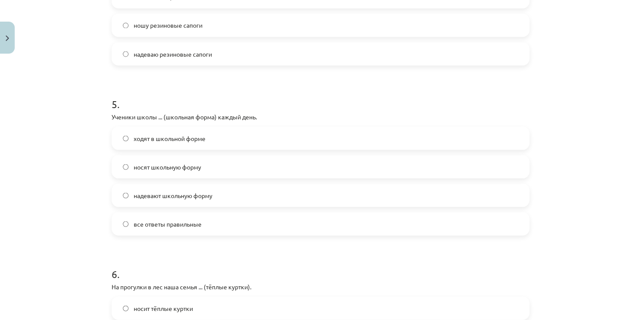
click at [134, 222] on span "все ответы правильные" at bounding box center [168, 223] width 68 height 9
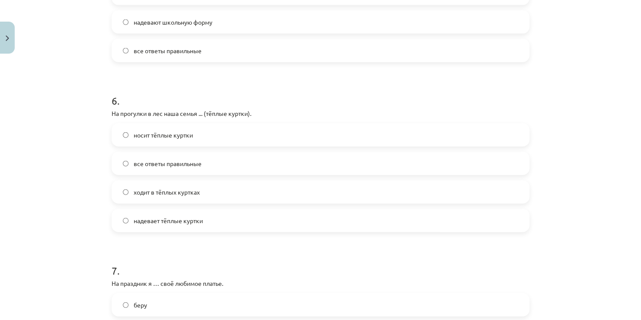
click at [142, 170] on label "все ответы правильные" at bounding box center [321, 164] width 416 height 22
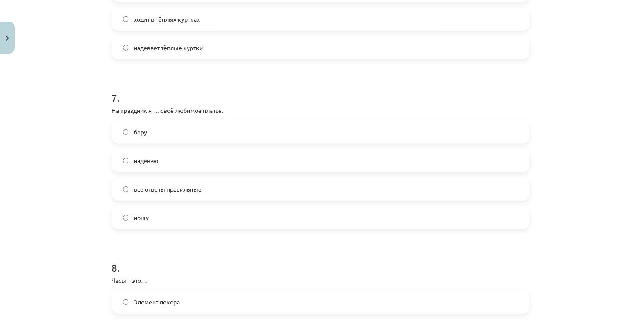
click at [140, 168] on label "надеваю" at bounding box center [321, 161] width 416 height 22
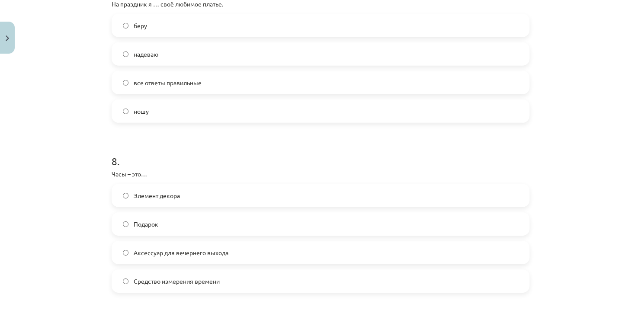
scroll to position [1289, 0]
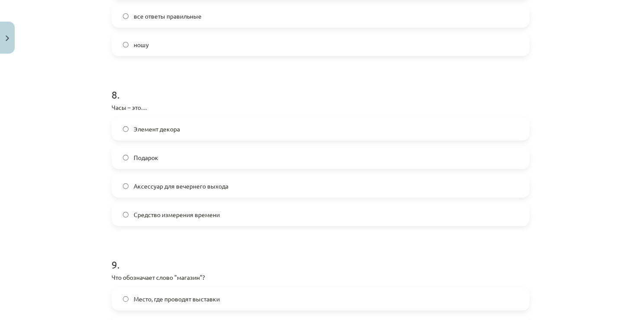
click at [138, 209] on label "Средство измерения времени" at bounding box center [321, 215] width 416 height 22
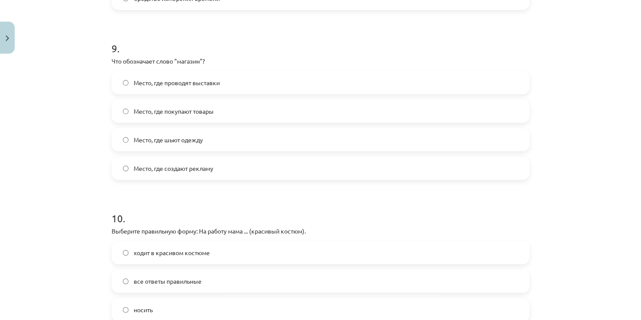
click at [148, 107] on span "Место, где покупают товары" at bounding box center [174, 111] width 80 height 9
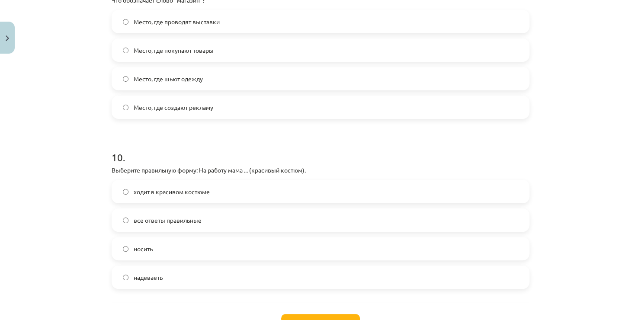
scroll to position [1635, 0]
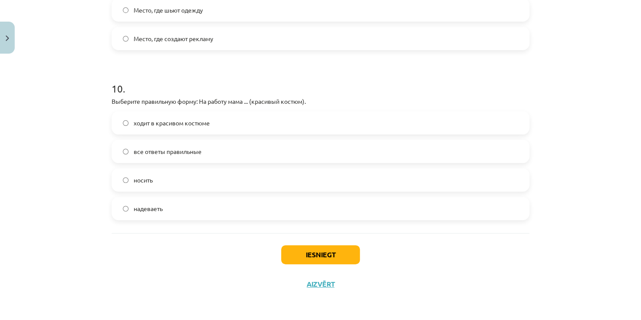
click at [144, 132] on label "ходит в красивом костюме" at bounding box center [321, 123] width 416 height 22
click at [286, 253] on button "Iesniegt" at bounding box center [320, 254] width 79 height 19
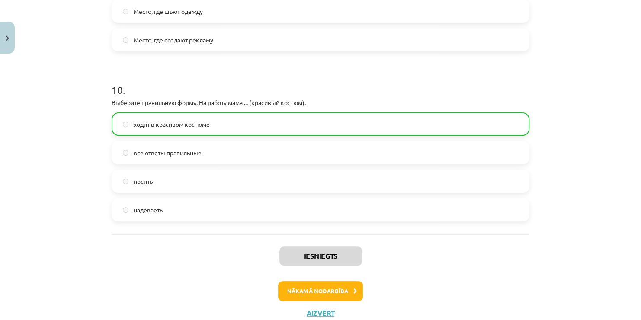
scroll to position [1663, 0]
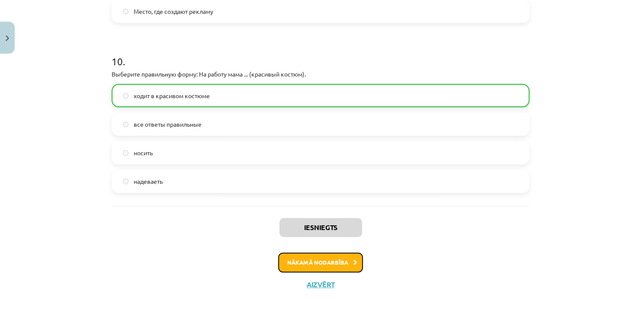
click at [341, 254] on button "Nākamā nodarbība" at bounding box center [320, 263] width 85 height 20
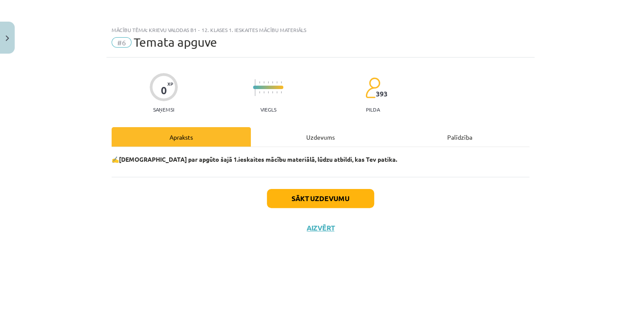
scroll to position [0, 0]
click at [339, 205] on button "Sākt uzdevumu" at bounding box center [320, 198] width 107 height 19
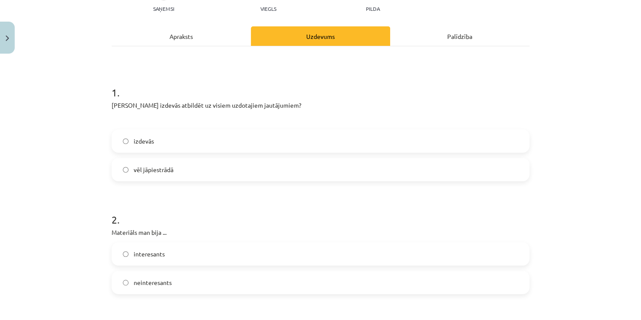
scroll to position [173, 0]
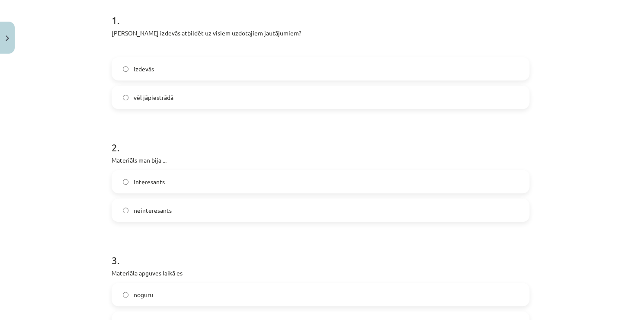
click at [205, 97] on label "vēl jāpiestrādā" at bounding box center [321, 98] width 416 height 22
click at [205, 182] on label "interesants" at bounding box center [321, 182] width 416 height 22
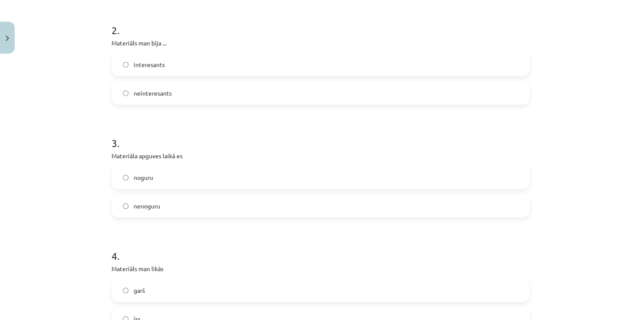
scroll to position [303, 0]
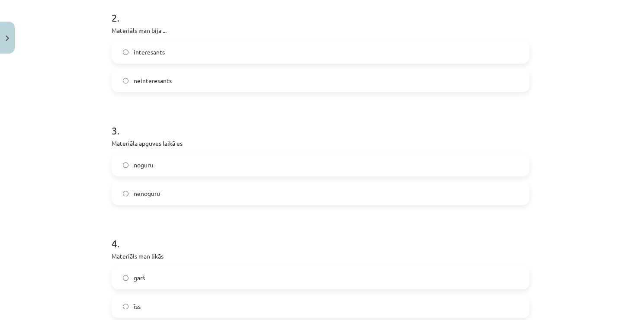
click at [194, 164] on label "noguru" at bounding box center [321, 165] width 416 height 22
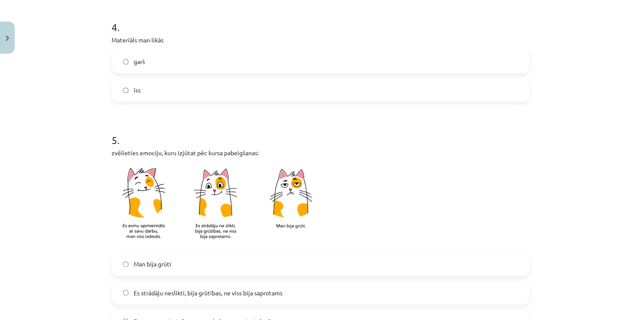
click at [172, 68] on label "garš" at bounding box center [321, 62] width 416 height 22
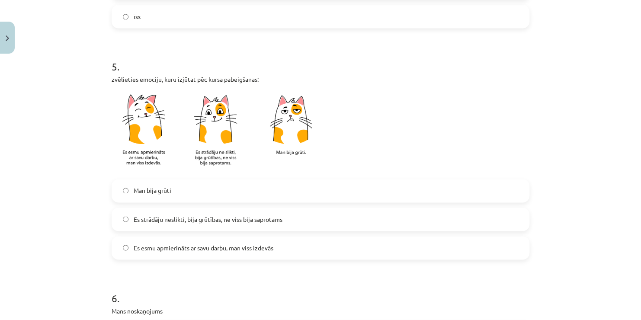
scroll to position [692, 0]
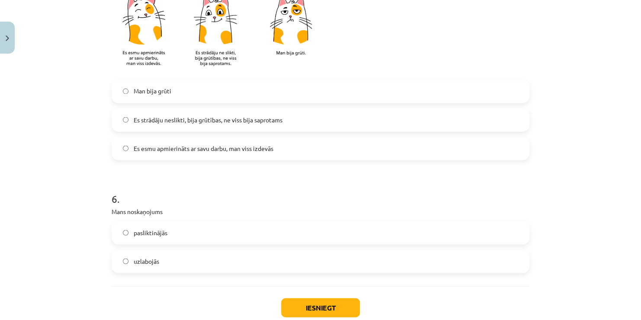
click at [168, 124] on span "Es strādāju neslikti, bija grūtības, ne viss bija saprotams" at bounding box center [208, 119] width 149 height 9
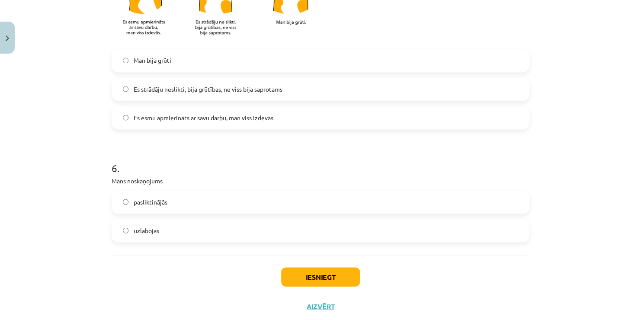
scroll to position [745, 0]
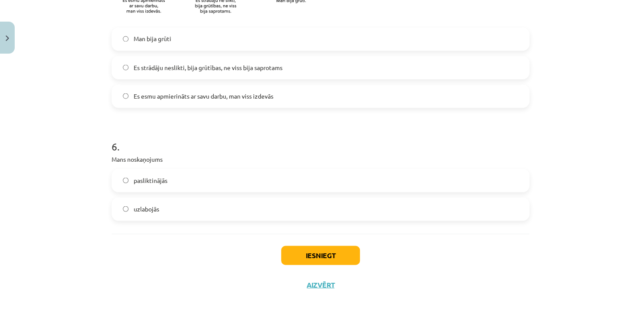
drag, startPoint x: 178, startPoint y: 183, endPoint x: 190, endPoint y: 193, distance: 15.1
click at [180, 184] on label "pasliktinājās" at bounding box center [321, 181] width 416 height 22
click at [292, 258] on button "Iesniegt" at bounding box center [320, 255] width 79 height 19
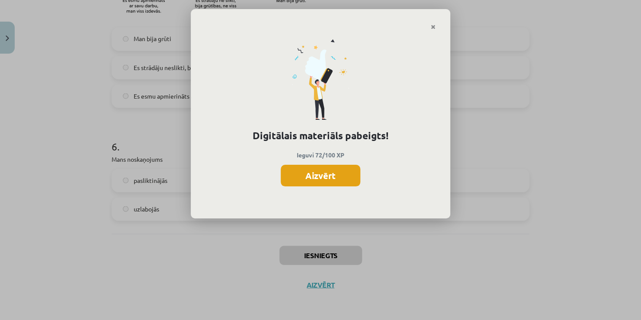
click at [303, 170] on button "Aizvērt" at bounding box center [321, 176] width 80 height 22
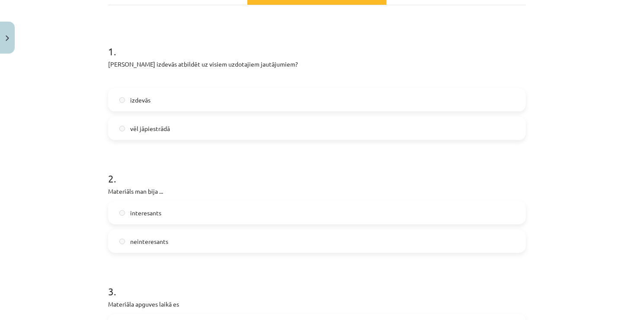
scroll to position [139, 0]
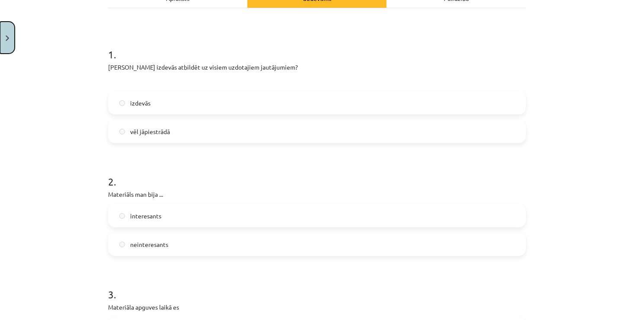
click at [13, 41] on button "Close" at bounding box center [7, 38] width 15 height 32
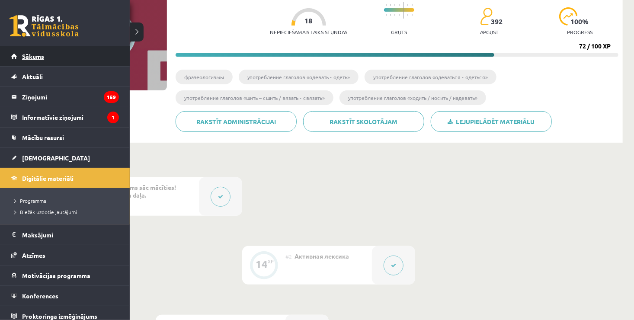
click at [23, 60] on link "Sākums" at bounding box center [65, 56] width 108 height 20
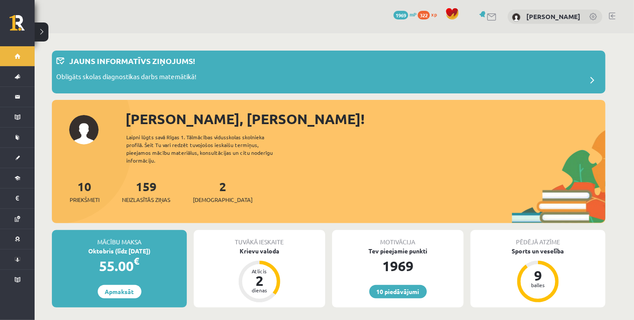
click at [213, 185] on div "2 Ieskaites" at bounding box center [223, 190] width 60 height 27
click at [209, 179] on link "2 Ieskaites" at bounding box center [223, 192] width 60 height 26
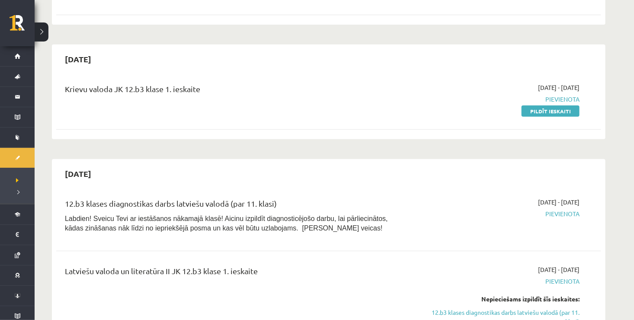
scroll to position [216, 0]
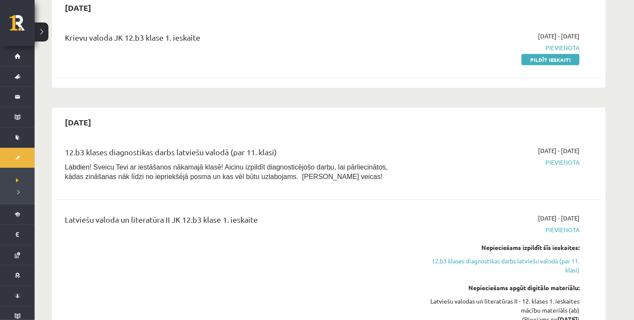
drag, startPoint x: 537, startPoint y: 60, endPoint x: 363, endPoint y: 42, distance: 174.9
click at [537, 60] on link "Pildīt ieskaiti" at bounding box center [551, 59] width 58 height 11
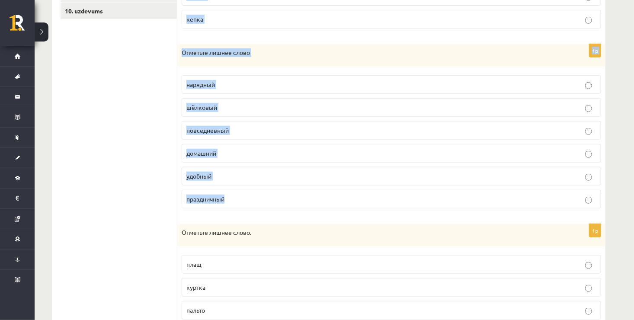
scroll to position [375, 0]
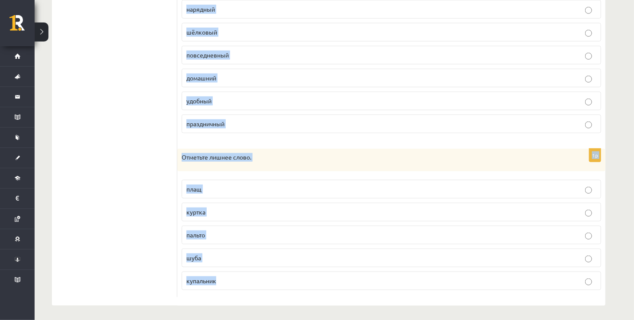
drag, startPoint x: 180, startPoint y: 170, endPoint x: 283, endPoint y: 277, distance: 148.1
click at [283, 277] on form "1p Отметьте лишнее слово. вышивка [GEOGRAPHIC_DATA] платок берет [GEOGRAPHIC_DA…" at bounding box center [391, 39] width 411 height 517
copy form "Отметьте лишнее слово. вышивка шляпа платок берет панама кепка 1p Отметьте лишн…"
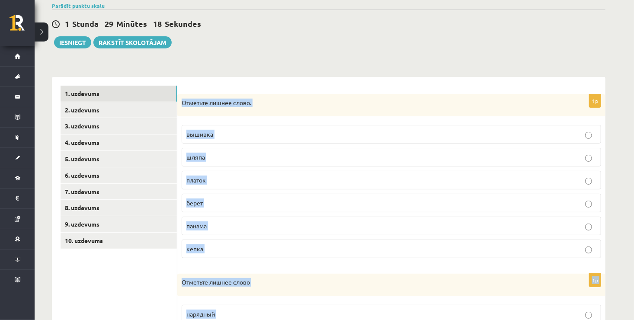
scroll to position [0, 0]
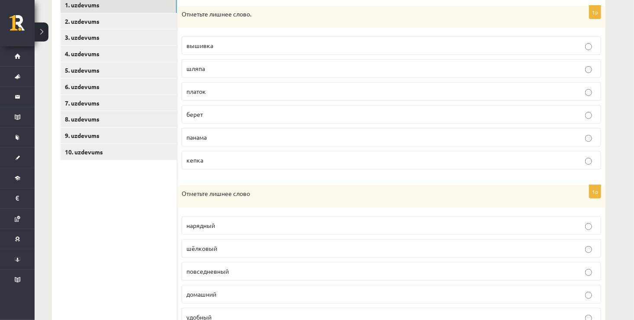
click at [123, 166] on ul "1. uzdevums 2. uzdevums 3. uzdevums 4. uzdevums 5. uzdevums 6. uzdevums 7. uzde…" at bounding box center [119, 255] width 117 height 517
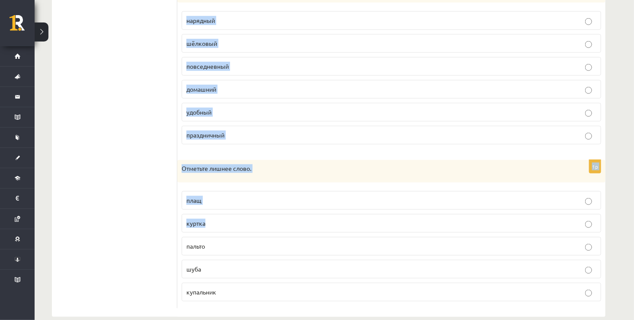
scroll to position [375, 0]
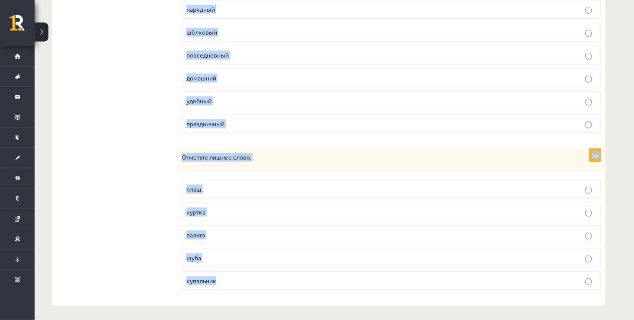
drag, startPoint x: 183, startPoint y: 171, endPoint x: 298, endPoint y: 276, distance: 155.9
click at [298, 276] on form "1p Отметьте лишнее слово. вышивка шляпа платок берет панама кепка 1p Отметьте л…" at bounding box center [391, 39] width 411 height 517
copy form "Отметьте лишнее слово. вышивка шляпа платок берет панама кепка 1p Отметьте лишн…"
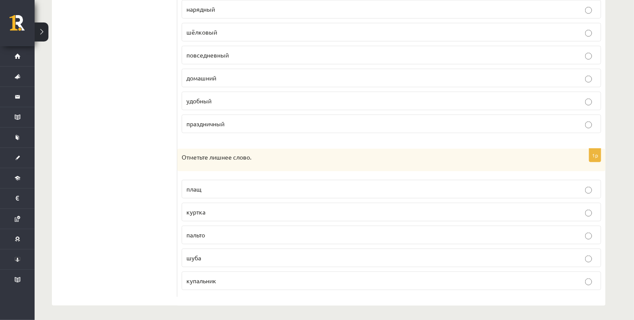
click at [150, 143] on ul "1. uzdevums 2. uzdevums 3. uzdevums 4. uzdevums 5. uzdevums 6. uzdevums 7. uzde…" at bounding box center [119, 39] width 117 height 517
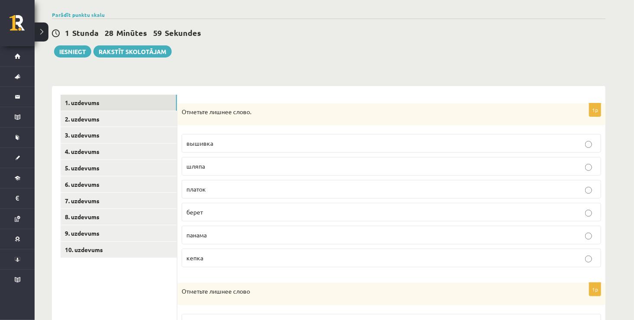
scroll to position [0, 0]
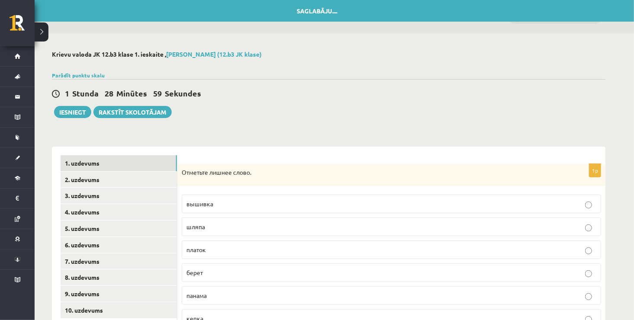
click at [212, 206] on span "вышивка" at bounding box center [200, 204] width 27 height 8
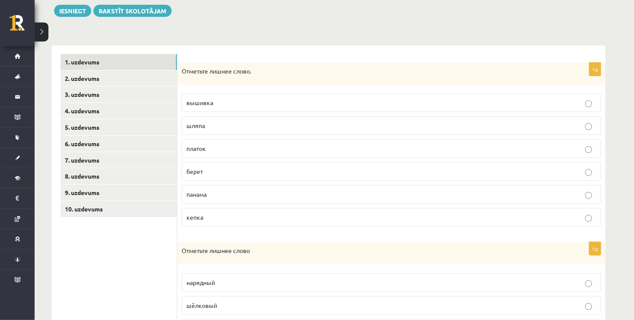
scroll to position [260, 0]
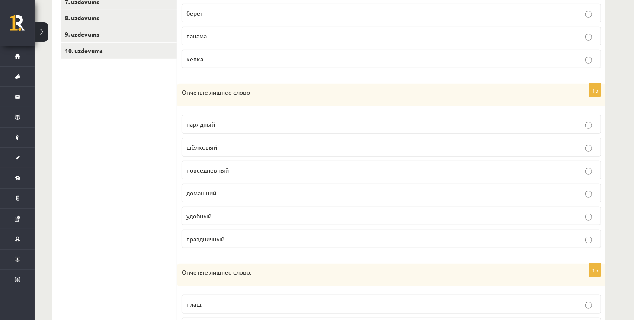
click at [207, 149] on span "шёлковый" at bounding box center [202, 147] width 31 height 8
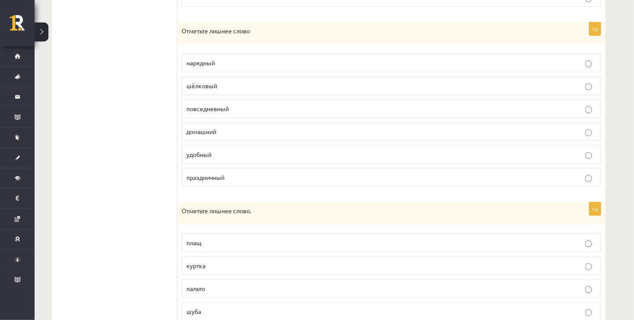
scroll to position [375, 0]
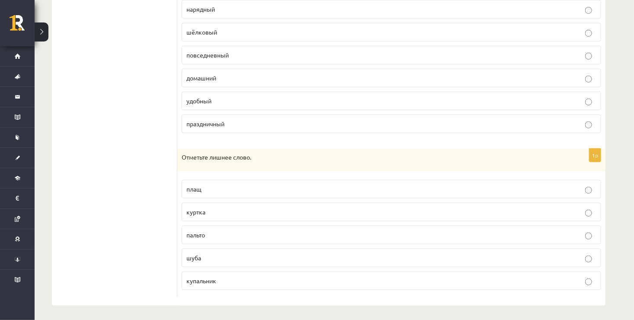
click at [210, 277] on span "купальник" at bounding box center [202, 281] width 30 height 8
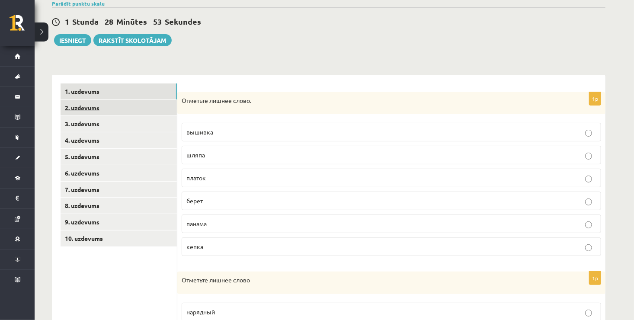
click at [101, 110] on link "2. uzdevums" at bounding box center [119, 108] width 116 height 16
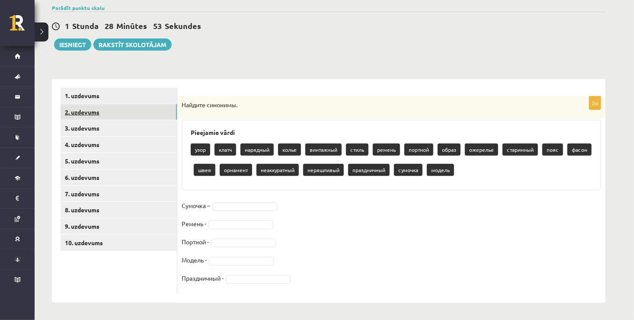
scroll to position [68, 0]
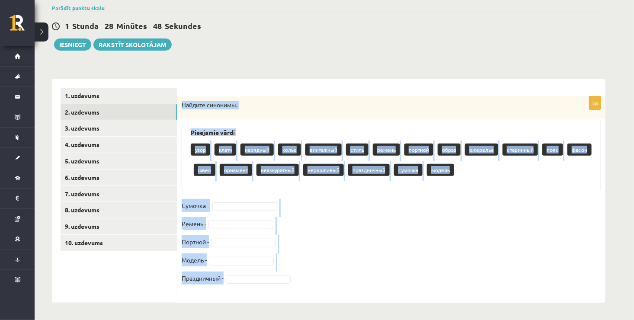
drag, startPoint x: 180, startPoint y: 104, endPoint x: 307, endPoint y: 288, distance: 223.1
click at [307, 288] on div "5p Найдите синонимы. Pieejamie vārdi узор клатч нарядный колье винтажный стиль …" at bounding box center [391, 195] width 428 height 198
copy div "Найдите синонимы. Pieejamie vārdi узор клатч нарядный колье винтажный стиль рем…"
click at [319, 213] on fieldset "Сумочка – Ремень - Портной - Модель - Праздничный -" at bounding box center [392, 244] width 420 height 91
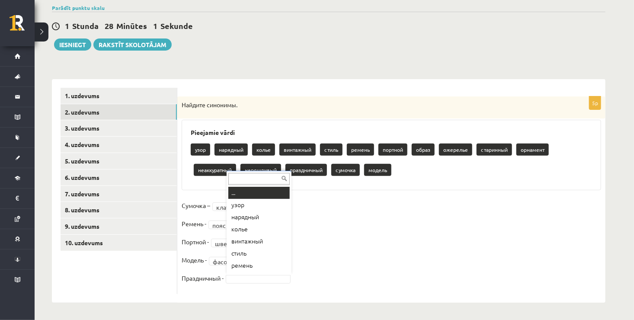
scroll to position [10, 0]
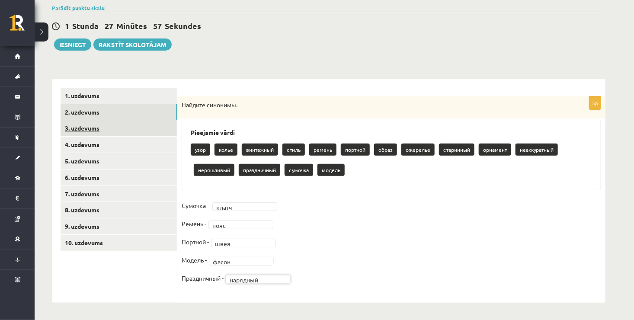
click at [100, 128] on link "3. uzdevums" at bounding box center [119, 128] width 116 height 16
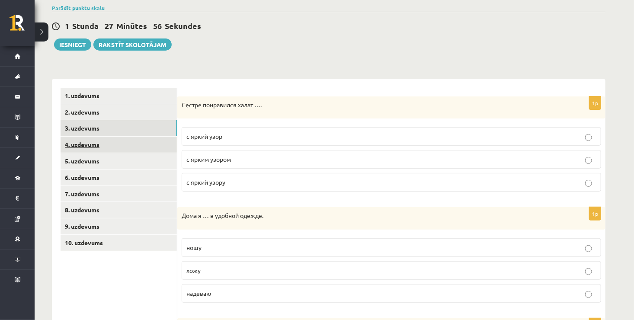
click at [135, 142] on link "4. uzdevums" at bounding box center [119, 145] width 116 height 16
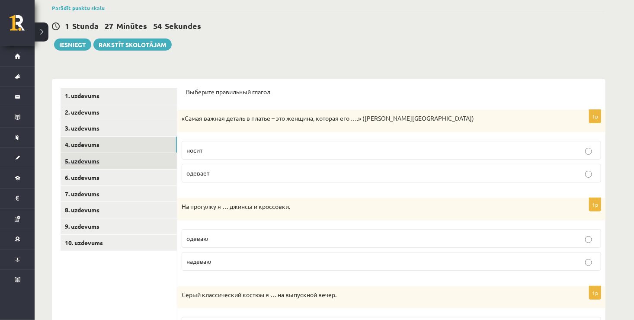
click at [130, 164] on link "5. uzdevums" at bounding box center [119, 161] width 116 height 16
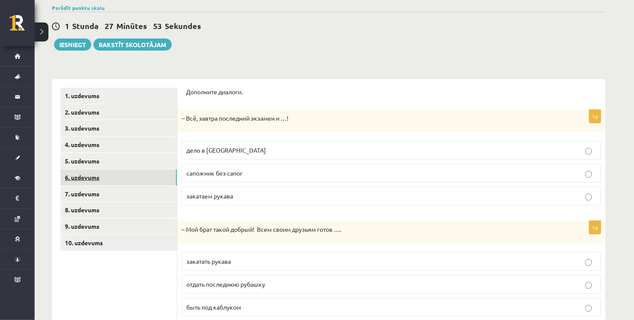
click at [130, 175] on link "6. uzdevums" at bounding box center [119, 178] width 116 height 16
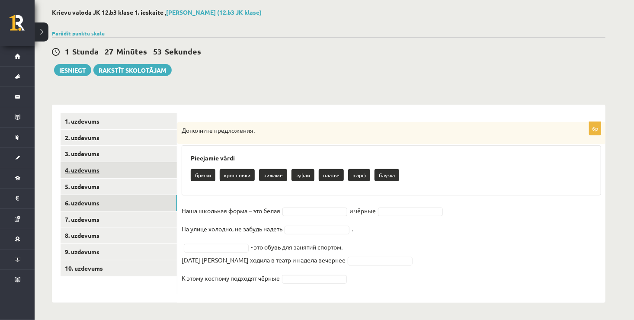
scroll to position [42, 0]
click at [128, 201] on link "6. uzdevums" at bounding box center [119, 204] width 116 height 16
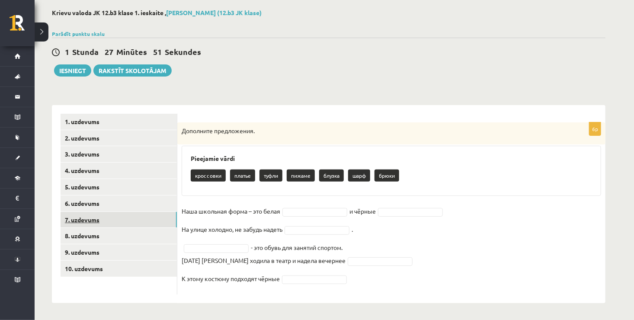
click at [123, 218] on link "7. uzdevums" at bounding box center [119, 220] width 116 height 16
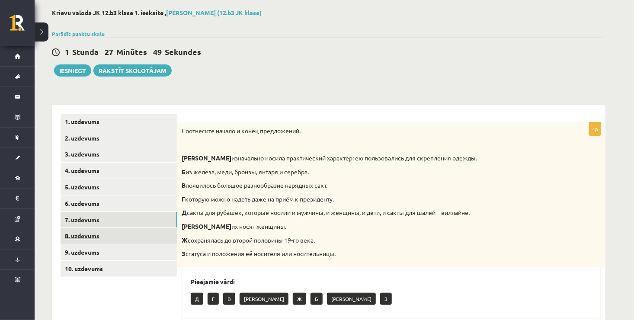
scroll to position [128, 0]
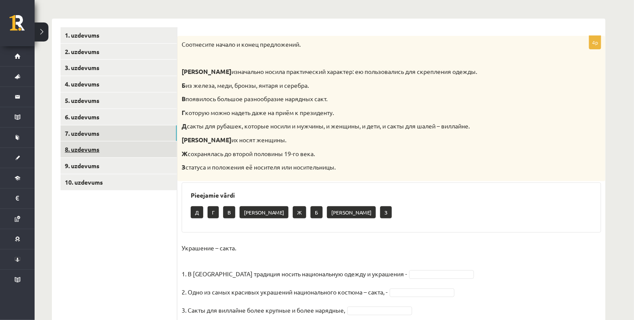
click at [100, 150] on link "8. uzdevums" at bounding box center [119, 150] width 116 height 16
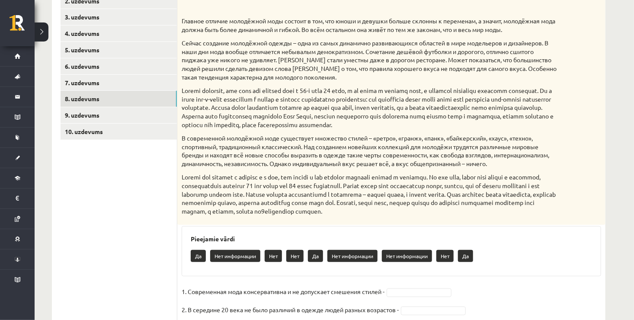
scroll to position [258, 0]
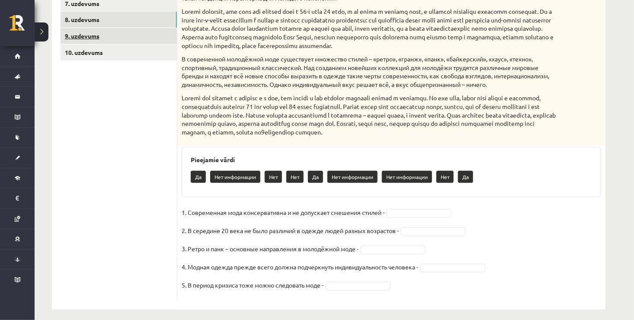
click at [109, 33] on link "9. uzdevums" at bounding box center [119, 36] width 116 height 16
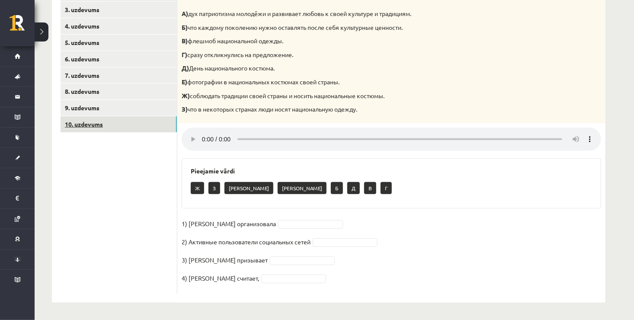
click at [84, 129] on link "10. uzdevums" at bounding box center [119, 124] width 116 height 16
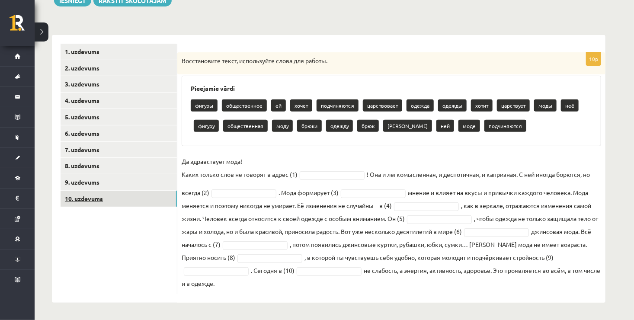
scroll to position [112, 0]
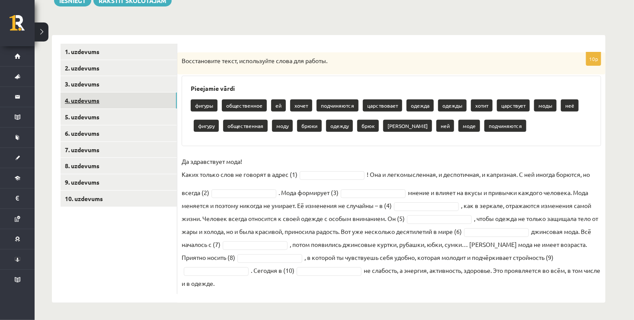
click at [87, 103] on link "4. uzdevums" at bounding box center [119, 101] width 116 height 16
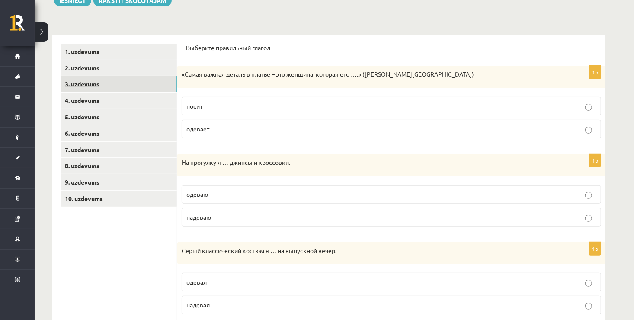
click at [90, 86] on link "3. uzdevums" at bounding box center [119, 84] width 116 height 16
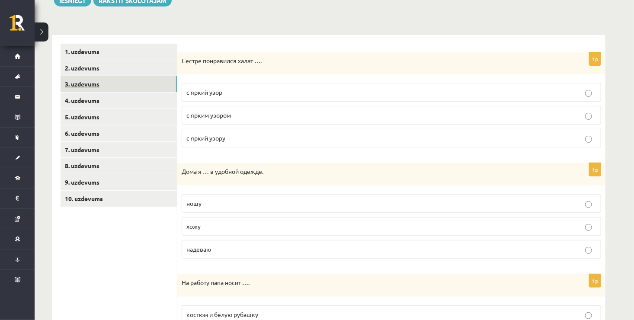
click at [104, 77] on link "3. uzdevums" at bounding box center [119, 84] width 116 height 16
click at [107, 68] on link "2. uzdevums" at bounding box center [119, 68] width 116 height 16
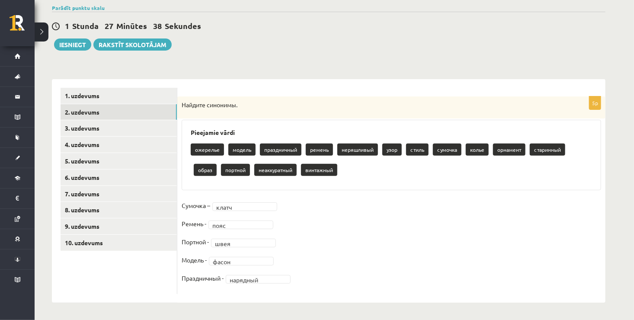
scroll to position [68, 0]
click at [91, 130] on link "3. uzdevums" at bounding box center [119, 128] width 116 height 16
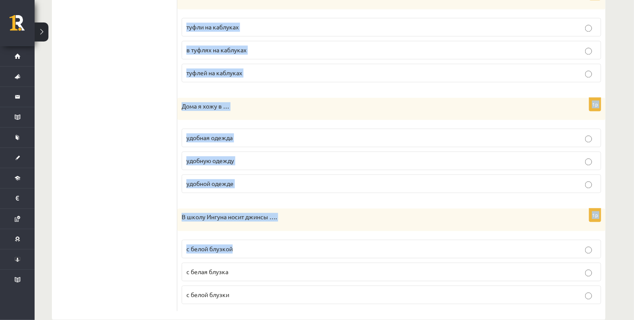
scroll to position [966, 0]
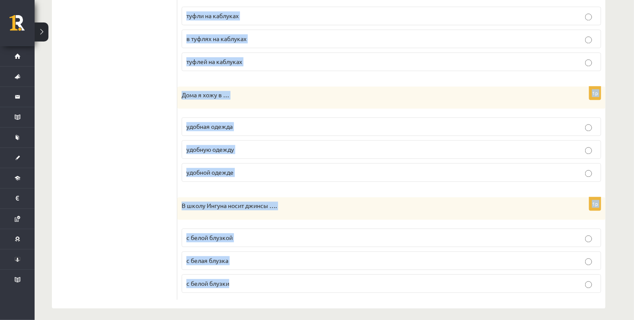
drag, startPoint x: 180, startPoint y: 104, endPoint x: 338, endPoint y: 272, distance: 230.5
copy form "Сестре понравился халат …. с яркий узор с ярким узором с яркий узору 1p Дома я …"
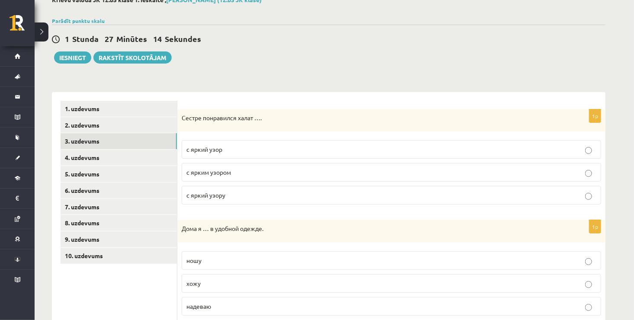
scroll to position [100, 0]
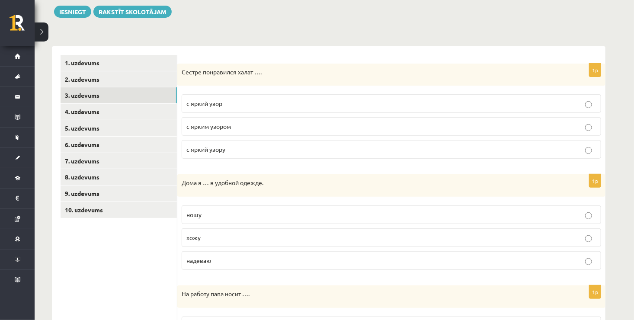
click at [210, 127] on span "с ярким узором" at bounding box center [209, 126] width 45 height 8
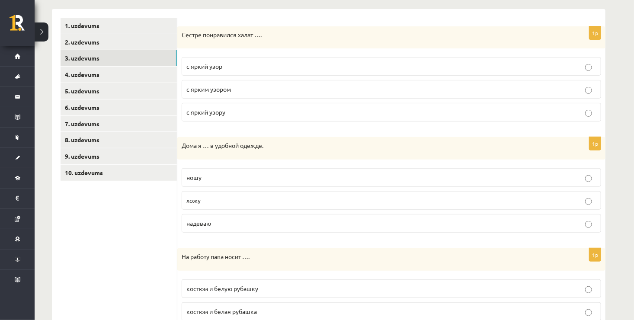
scroll to position [187, 0]
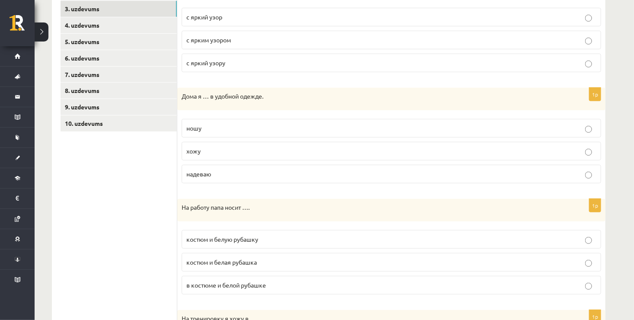
click at [211, 149] on p "хожу" at bounding box center [392, 151] width 410 height 9
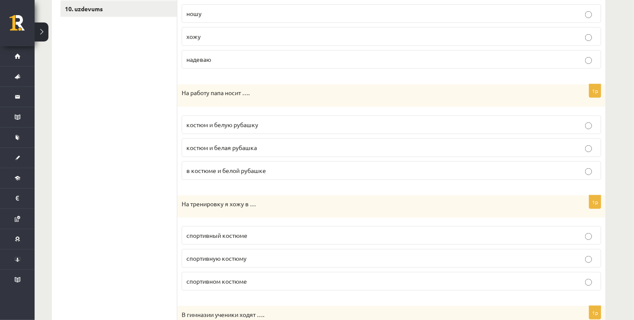
scroll to position [317, 0]
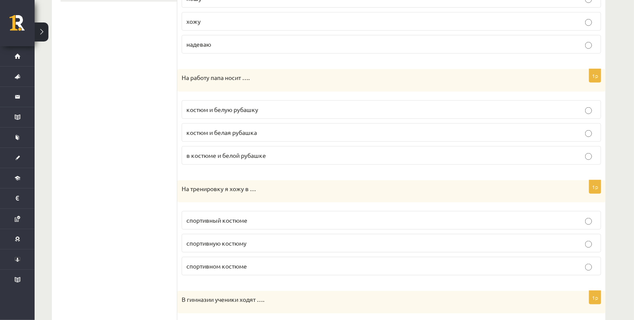
click at [217, 111] on span "костюм и белую рубашку" at bounding box center [223, 110] width 72 height 8
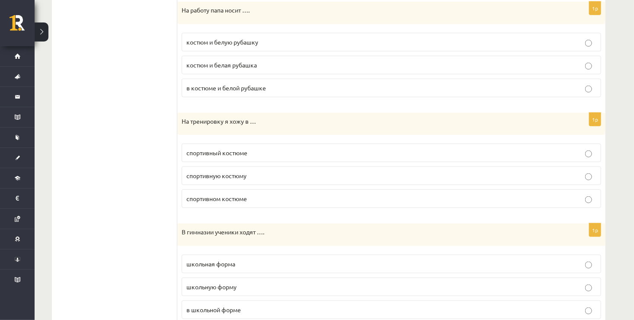
scroll to position [403, 0]
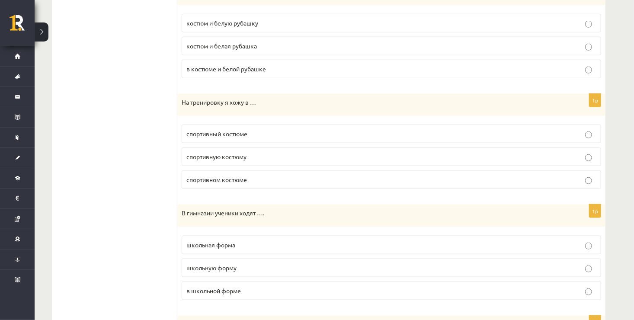
click at [209, 173] on label "спортивном костюме" at bounding box center [392, 179] width 420 height 19
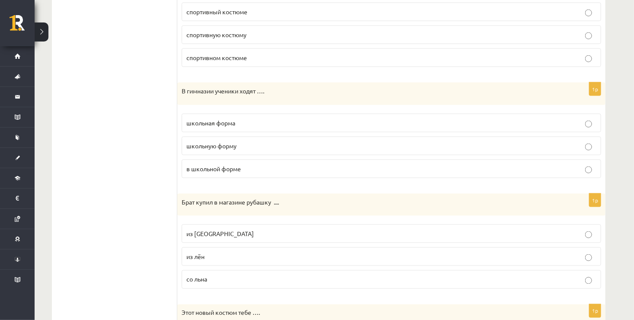
scroll to position [533, 0]
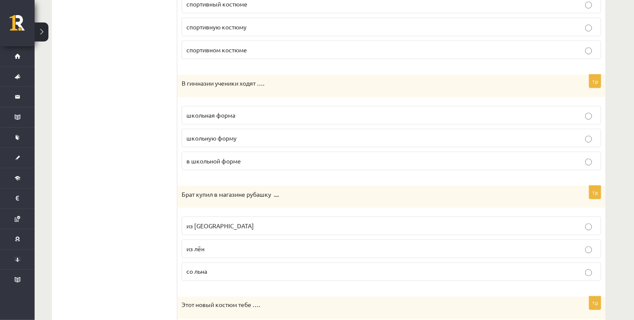
click at [205, 167] on label "в школьной форме" at bounding box center [392, 161] width 420 height 19
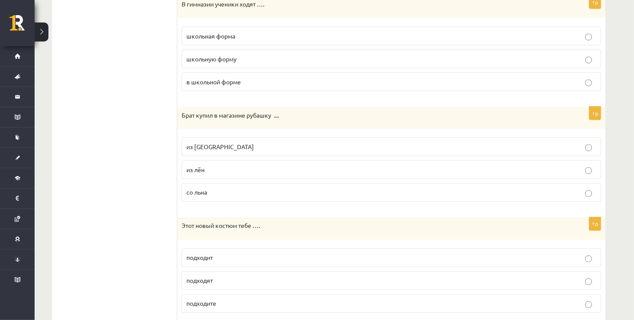
scroll to position [620, 0]
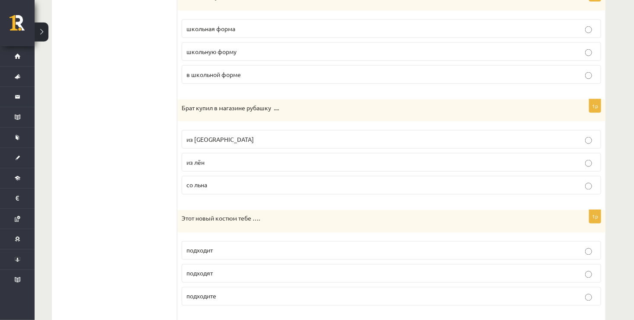
click at [212, 141] on p "из льна" at bounding box center [392, 139] width 410 height 9
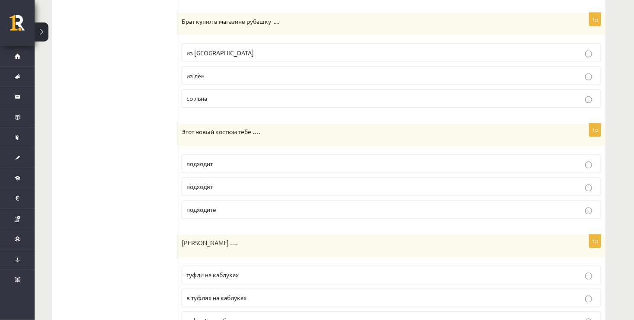
click at [205, 162] on span "подходит" at bounding box center [200, 164] width 26 height 8
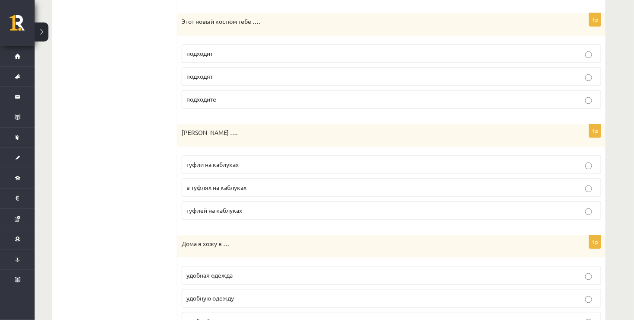
scroll to position [836, 0]
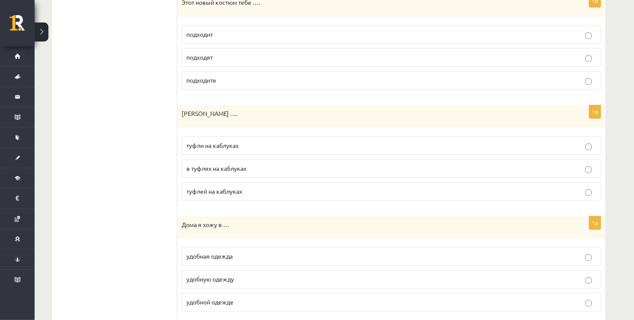
click at [206, 159] on label "в туфлях на каблуках" at bounding box center [392, 168] width 420 height 19
click at [212, 142] on span "туфли на каблуках" at bounding box center [213, 146] width 52 height 8
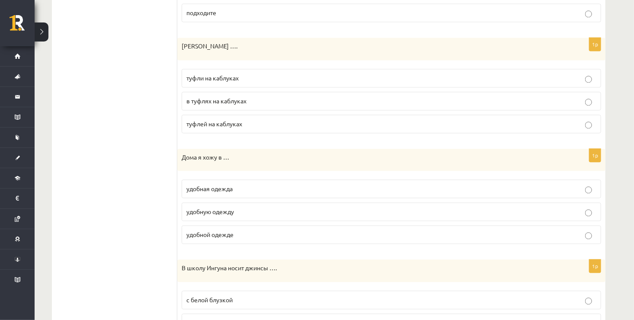
scroll to position [966, 0]
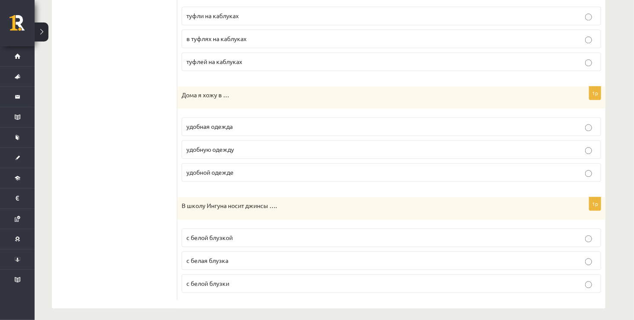
click at [199, 168] on span "удобной одежде" at bounding box center [210, 172] width 47 height 8
click at [210, 234] on span "с белой блузкой" at bounding box center [210, 238] width 46 height 8
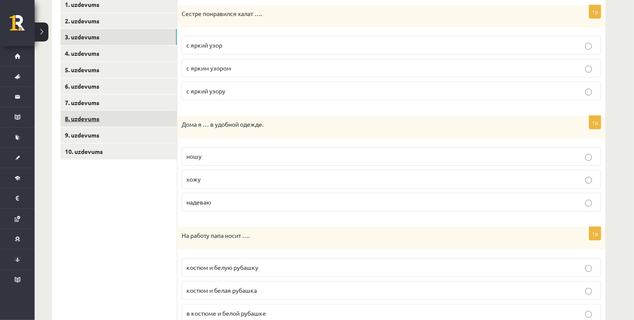
scroll to position [144, 0]
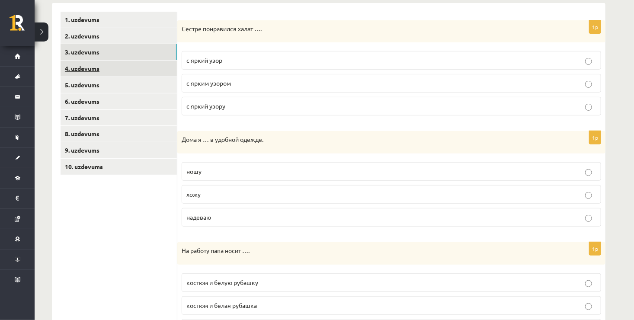
click at [97, 66] on link "4. uzdevums" at bounding box center [119, 69] width 116 height 16
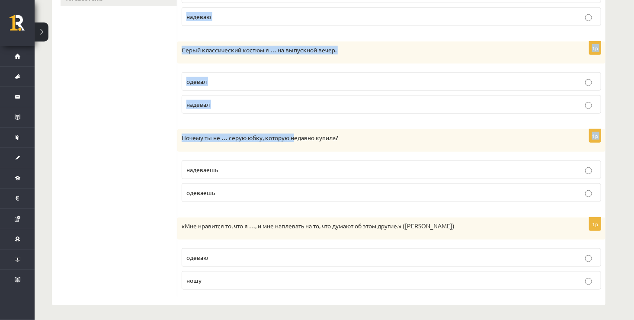
scroll to position [313, 0]
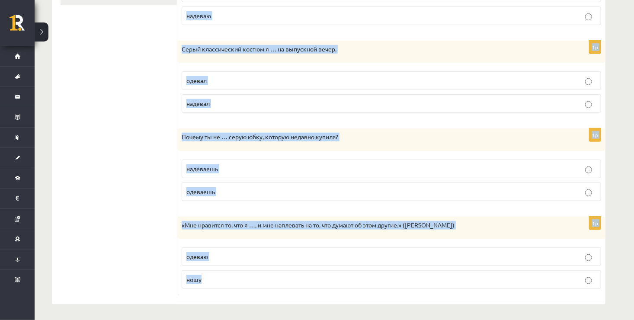
drag, startPoint x: 186, startPoint y: 102, endPoint x: 348, endPoint y: 273, distance: 236.6
click at [348, 273] on div "Выберите правильный глагол 1p «Самая важная деталь в платье – это женщина, кото…" at bounding box center [391, 69] width 428 height 472
copy form "Выберите правильный глагол 1p «Самая важная деталь в платье – это женщина, кото…"
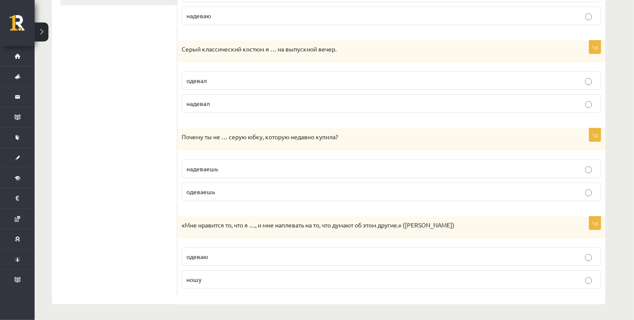
click at [131, 211] on ul "1. uzdevums 2. uzdevums 3. uzdevums 4. uzdevums 5. uzdevums 6. uzdevums 7. uzde…" at bounding box center [119, 69] width 117 height 454
click at [215, 280] on p "ношу" at bounding box center [392, 279] width 410 height 9
click at [220, 162] on label "надеваешь" at bounding box center [392, 169] width 420 height 19
click at [228, 104] on p "надевал" at bounding box center [392, 103] width 410 height 9
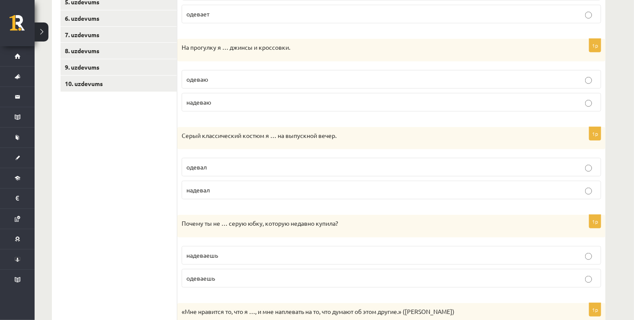
click at [227, 105] on p "надеваю" at bounding box center [392, 102] width 410 height 9
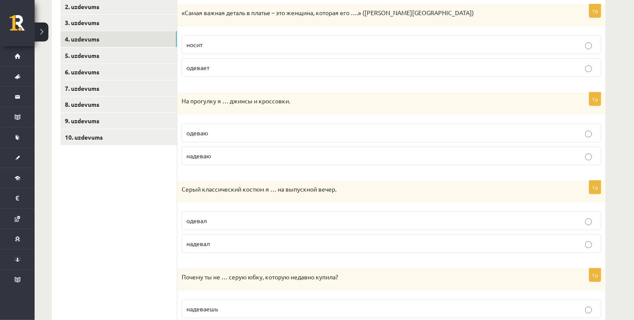
scroll to position [140, 0]
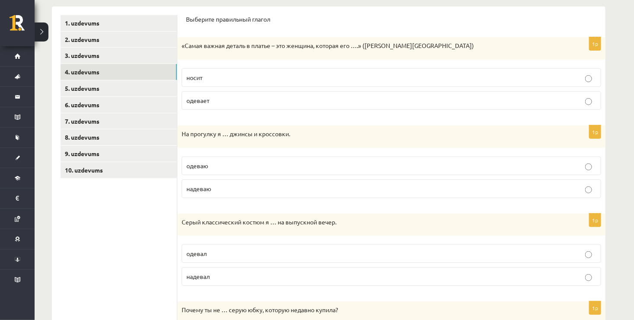
click at [228, 83] on label "носит" at bounding box center [392, 77] width 420 height 19
click at [90, 91] on link "5. uzdevums" at bounding box center [119, 88] width 116 height 16
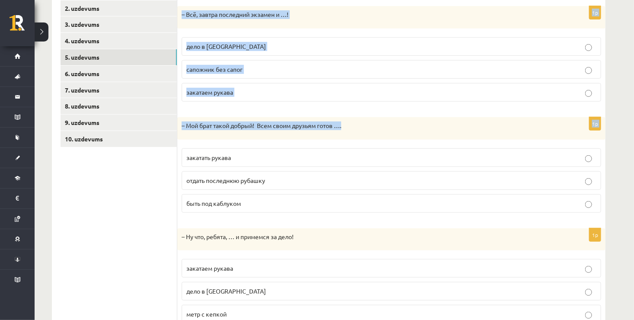
scroll to position [206, 0]
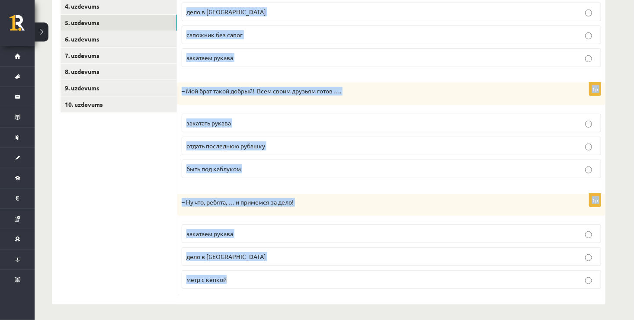
drag, startPoint x: 186, startPoint y: 17, endPoint x: 360, endPoint y: 285, distance: 319.9
click at [360, 285] on div "Дополните диалоги. 1p – Всё, завтра последний экзамен и …! дело в шляпе сапожни…" at bounding box center [391, 123] width 428 height 364
copy form "Дополните диалоги. 1p – Всё, завтра последний экзамен и …! дело в шляпе сапожни…"
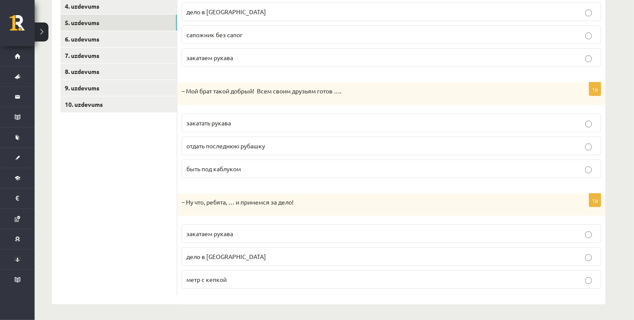
click at [141, 194] on ul "1. uzdevums 2. uzdevums 3. uzdevums 4. uzdevums 5. uzdevums 6. uzdevums 7. uzde…" at bounding box center [119, 122] width 117 height 347
click at [225, 229] on p "закатаем рукава" at bounding box center [392, 233] width 410 height 9
click at [237, 144] on span "отдать последнюю рубашку" at bounding box center [226, 146] width 79 height 8
click at [225, 11] on p "дело в шляпе" at bounding box center [392, 11] width 410 height 9
click at [111, 36] on link "6. uzdevums" at bounding box center [119, 39] width 116 height 16
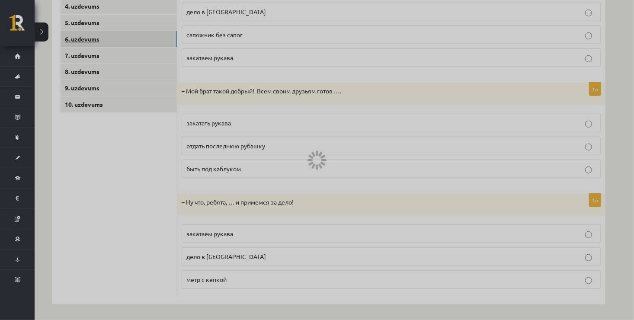
scroll to position [42, 0]
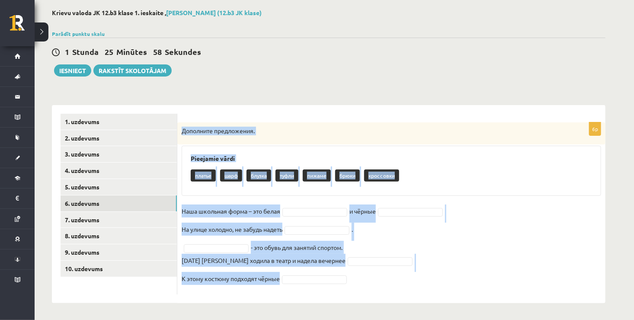
drag, startPoint x: 184, startPoint y: 132, endPoint x: 346, endPoint y: 294, distance: 229.5
click at [346, 294] on div "6p Дополните предложения. Pieejamie vārdi платье шарф блузка туфли пижаме брюки…" at bounding box center [391, 208] width 428 height 172
copy div "Дополните предложения. Pieejamie vārdi платье шарф блузка туфли пижаме брюки кр…"
click at [321, 119] on form "6p Дополните предложения. Pieejamie vārdi платье шарф блузка туфли пижаме брюки…" at bounding box center [391, 204] width 411 height 181
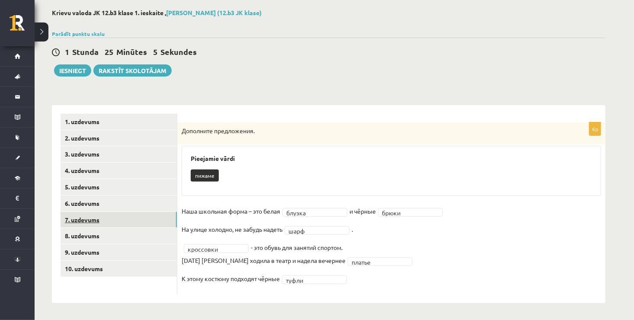
click at [112, 221] on link "7. uzdevums" at bounding box center [119, 220] width 116 height 16
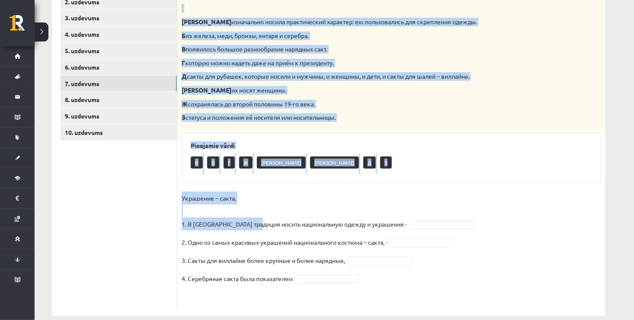
scroll to position [191, 0]
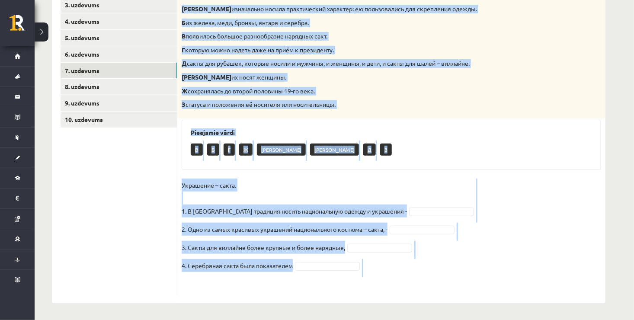
drag, startPoint x: 180, startPoint y: 128, endPoint x: 334, endPoint y: 289, distance: 222.2
click at [334, 289] on div "4p Соотнесите начало и конец предложений. А изначально носила практический хара…" at bounding box center [391, 134] width 428 height 322
copy div "Соотнесите начало и конец предложений. А изначально носила практический характе…"
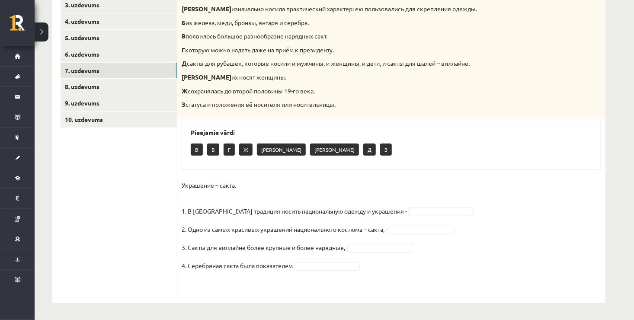
drag, startPoint x: 153, startPoint y: 187, endPoint x: 148, endPoint y: 182, distance: 7.0
click at [151, 183] on ul "1. uzdevums 2. uzdevums 3. uzdevums 4. uzdevums 5. uzdevums 6. uzdevums 7. uzde…" at bounding box center [119, 130] width 117 height 330
click at [388, 242] on fieldset "Украшение – сакта. 1. В Латвии традиция носить национальную одежду и украшения …" at bounding box center [392, 235] width 420 height 112
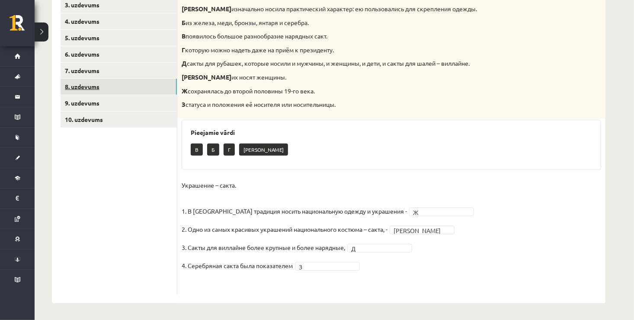
click at [87, 85] on link "8. uzdevums" at bounding box center [119, 87] width 116 height 16
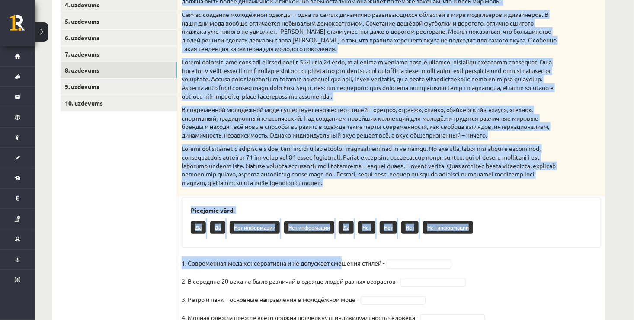
scroll to position [265, 0]
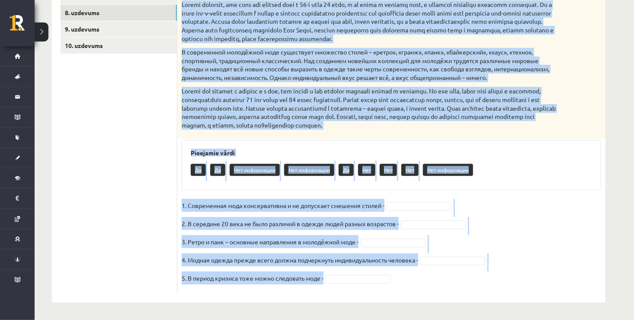
drag, startPoint x: 180, startPoint y: 125, endPoint x: 380, endPoint y: 290, distance: 259.1
click at [380, 290] on div "5p Прочитайте текст и выполните задание. Главное отличие молодёжной моды состои…" at bounding box center [391, 96] width 428 height 395
copy div "Прочитайте текст и выполните задание. Главное отличие молодёжной моды состоит в…"
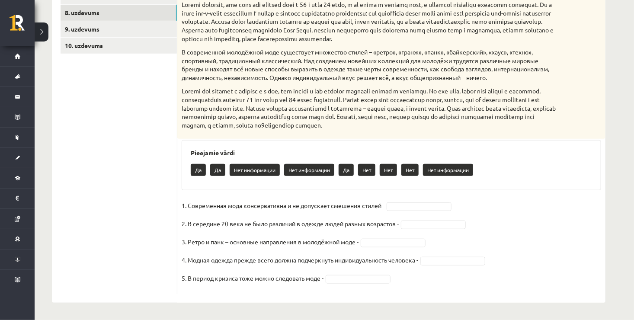
click at [175, 132] on ul "1. uzdevums 2. uzdevums 3. uzdevums 4. uzdevums 5. uzdevums 6. uzdevums 7. uzde…" at bounding box center [119, 93] width 117 height 404
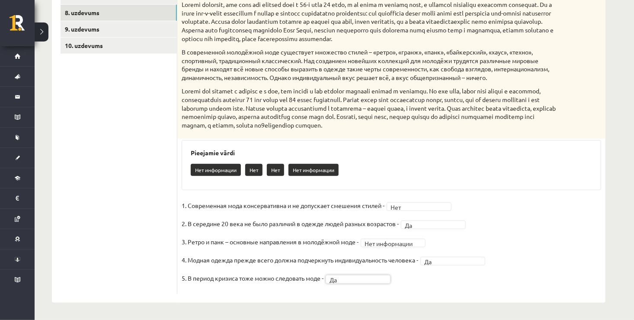
scroll to position [178, 0]
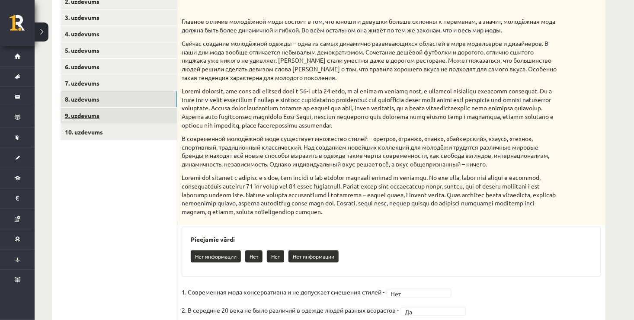
click at [94, 120] on link "9. uzdevums" at bounding box center [119, 116] width 116 height 16
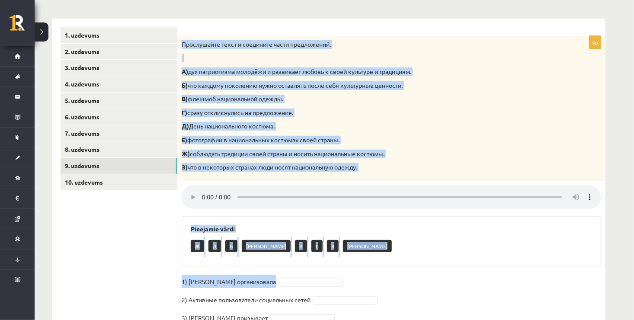
scroll to position [186, 0]
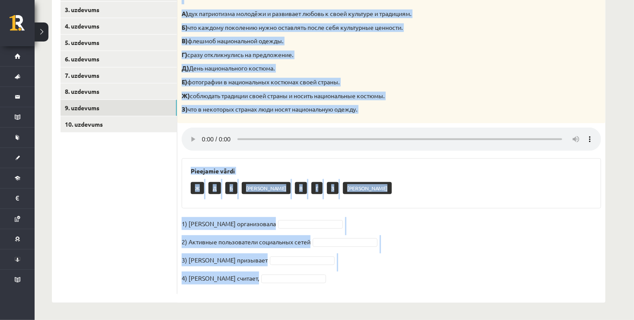
drag, startPoint x: 187, startPoint y: 75, endPoint x: 328, endPoint y: 280, distance: 248.9
click at [328, 280] on div "4p Прослушайте текст и соедините части предложений. А) дух патриотизма молодёжи…" at bounding box center [391, 136] width 428 height 316
copy div "Прослушайте текст и соедините части предложений. А) дух патриотизма молодёжи и …"
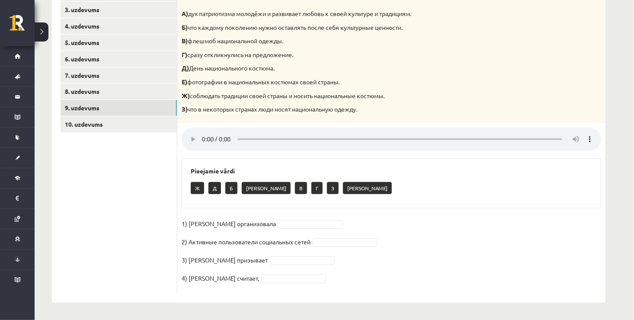
click at [169, 214] on ul "1. uzdevums 2. uzdevums 3. uzdevums 4. uzdevums 5. uzdevums 6. uzdevums 7. uzde…" at bounding box center [119, 131] width 117 height 325
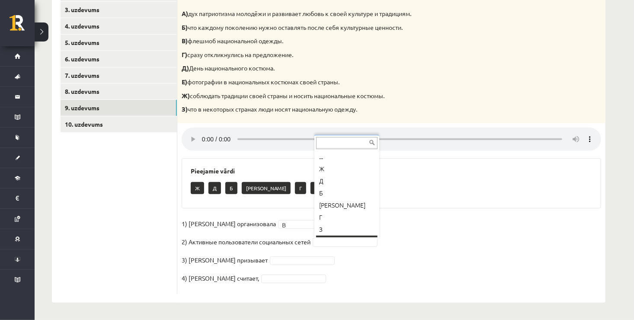
scroll to position [10, 0]
click at [303, 255] on fieldset "1) Мухаббат Саби организовала В * 2) Активные пользователи социальных сетей Г *…" at bounding box center [392, 253] width 420 height 73
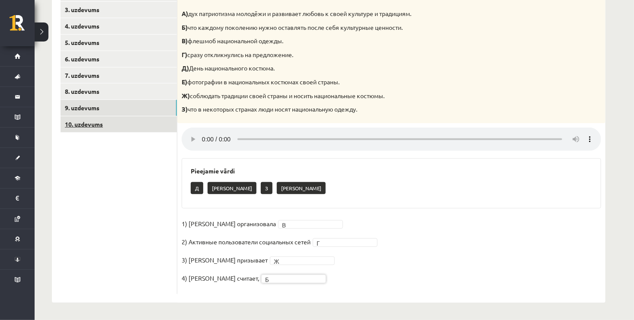
click at [90, 127] on link "10. uzdevums" at bounding box center [119, 124] width 116 height 16
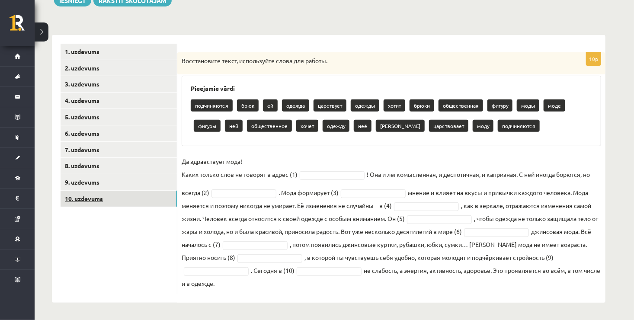
scroll to position [112, 0]
drag, startPoint x: 180, startPoint y: 59, endPoint x: 392, endPoint y: 288, distance: 312.3
click at [392, 288] on div "10p Восстановите текст, используйте слова для работы. Pieejamie vārdi подчиняют…" at bounding box center [391, 173] width 428 height 242
click at [127, 249] on ul "1. uzdevums 2. uzdevums 3. uzdevums 4. uzdevums 5. uzdevums 6. uzdevums 7. uzde…" at bounding box center [119, 169] width 117 height 251
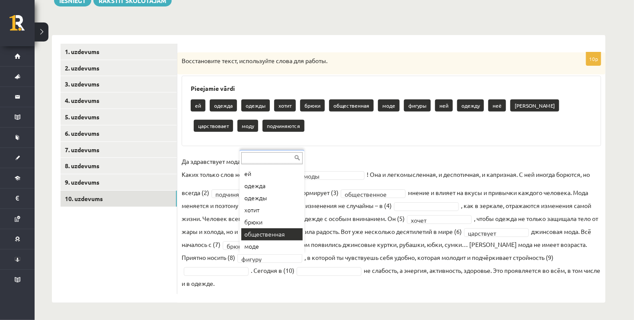
scroll to position [54, 0]
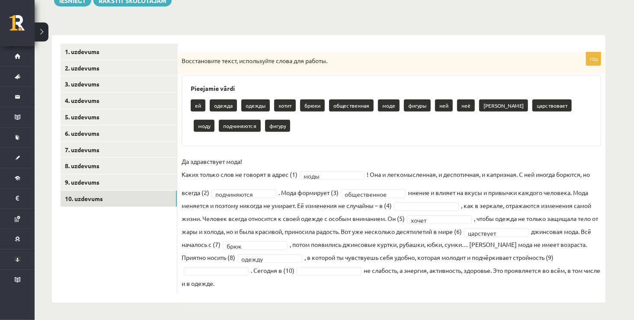
click at [329, 266] on fieldset "**********" at bounding box center [392, 222] width 420 height 135
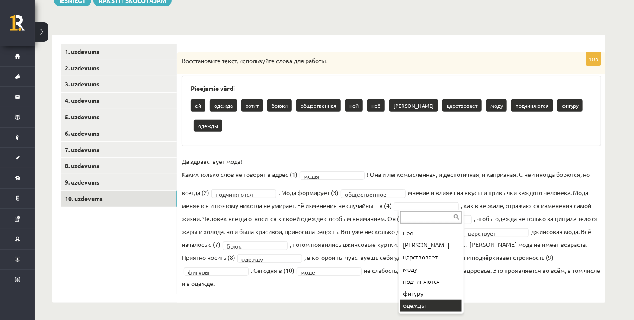
scroll to position [91, 0]
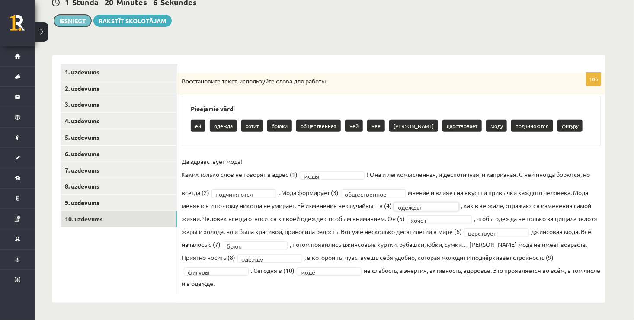
click at [74, 20] on button "Iesniegt" at bounding box center [72, 21] width 37 height 12
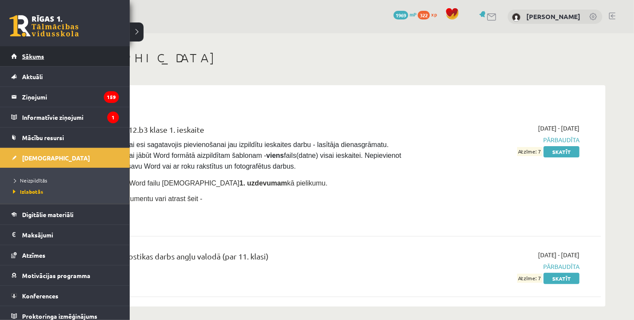
click at [13, 54] on link "Sākums" at bounding box center [65, 56] width 108 height 20
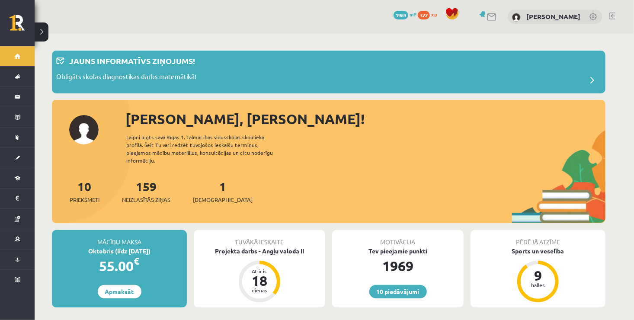
click at [212, 183] on div "1 Ieskaites" at bounding box center [223, 190] width 60 height 27
click at [210, 180] on link "1 Ieskaites" at bounding box center [223, 192] width 60 height 26
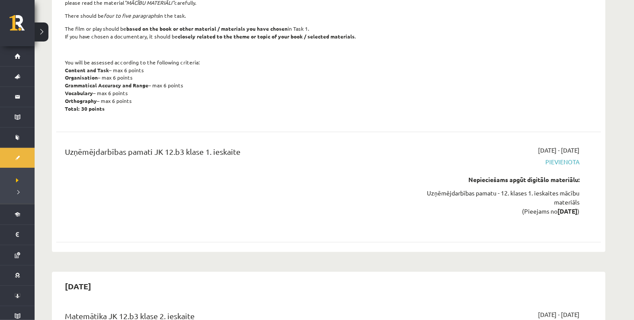
scroll to position [736, 0]
